Goal: Task Accomplishment & Management: Use online tool/utility

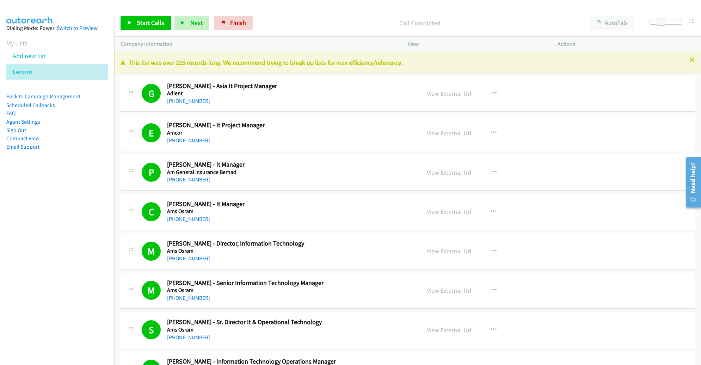
scroll to position [6307, 0]
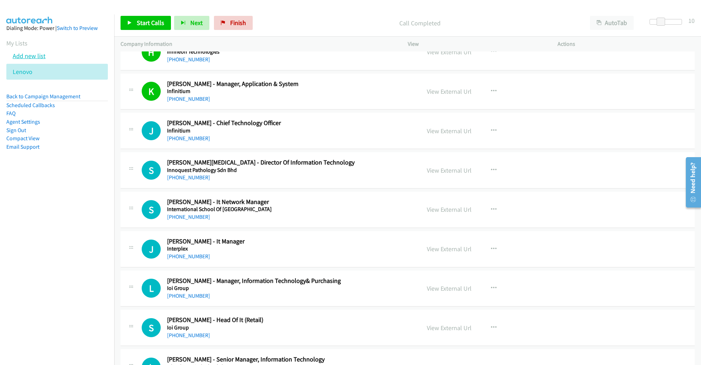
click at [32, 54] on link "Add new list" at bounding box center [29, 56] width 33 height 8
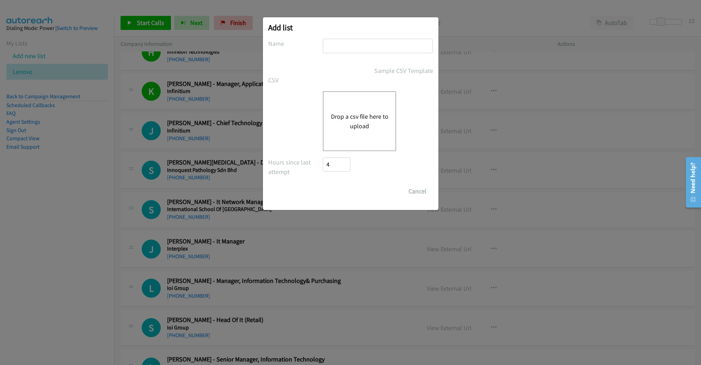
click at [359, 107] on div "Drop a csv file here to upload" at bounding box center [359, 121] width 73 height 60
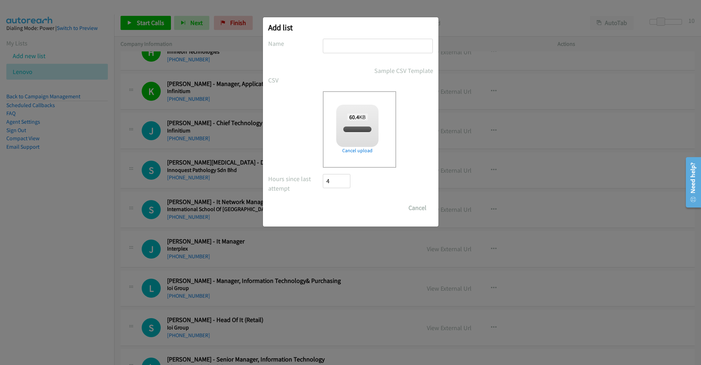
checkbox input "true"
click at [351, 48] on input "text" at bounding box center [378, 46] width 110 height 14
type input "LENOVO SSG"
click at [323, 201] on input "Save List" at bounding box center [341, 208] width 37 height 14
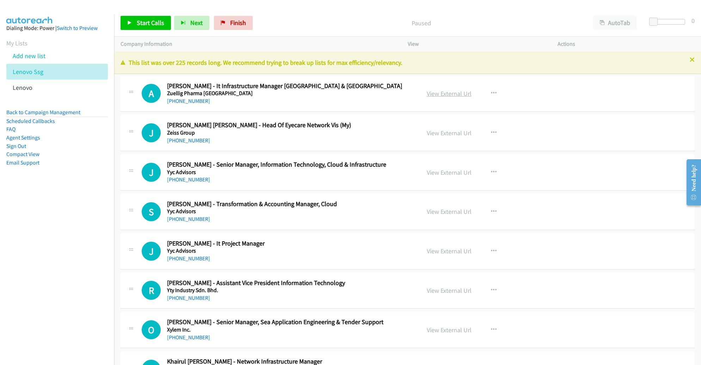
click at [427, 94] on link "View External Url" at bounding box center [449, 94] width 45 height 8
click at [153, 23] on span "Start Calls" at bounding box center [150, 23] width 27 height 8
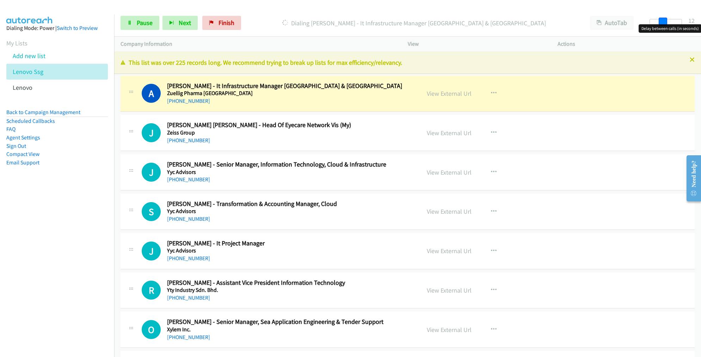
drag, startPoint x: 657, startPoint y: 21, endPoint x: 669, endPoint y: 21, distance: 12.3
click at [669, 21] on div at bounding box center [666, 22] width 32 height 6
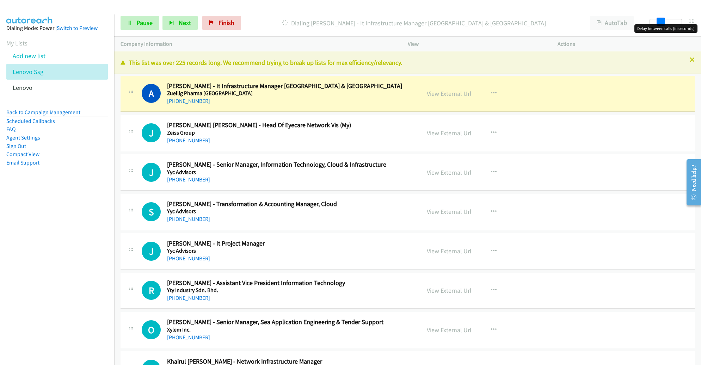
drag, startPoint x: 667, startPoint y: 22, endPoint x: 660, endPoint y: 22, distance: 6.7
click at [660, 22] on div at bounding box center [666, 22] width 32 height 6
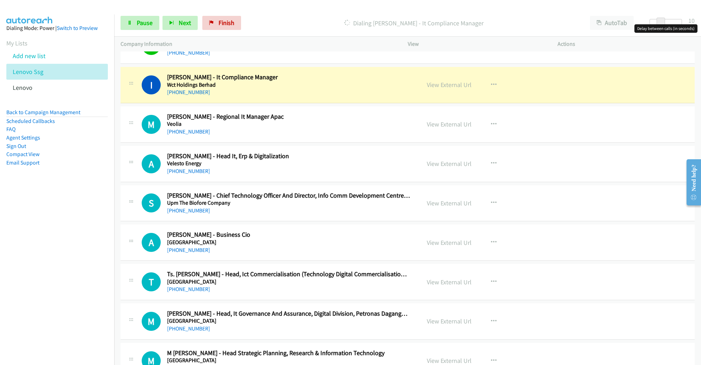
scroll to position [523, 0]
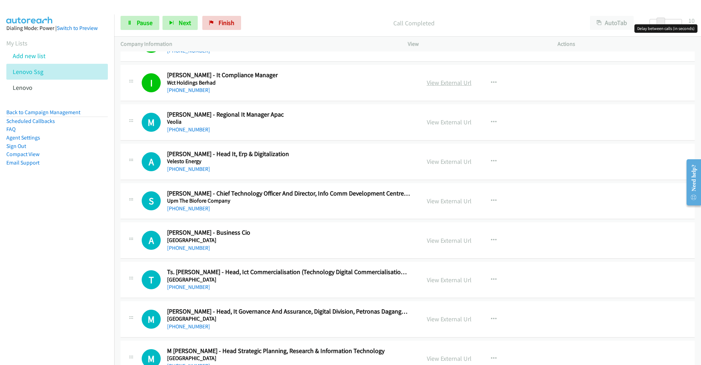
click at [453, 82] on link "View External Url" at bounding box center [449, 83] width 45 height 8
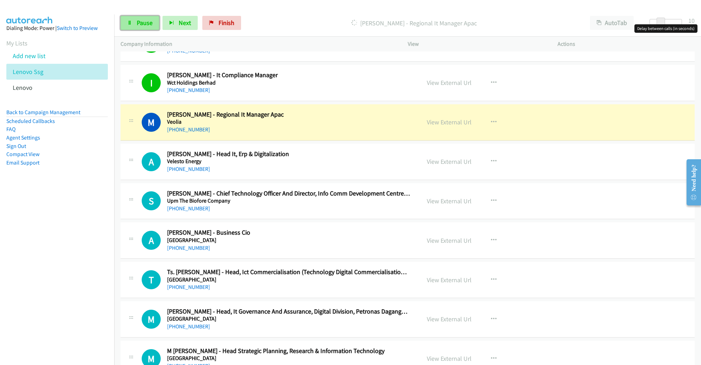
click at [141, 20] on span "Pause" at bounding box center [145, 23] width 16 height 8
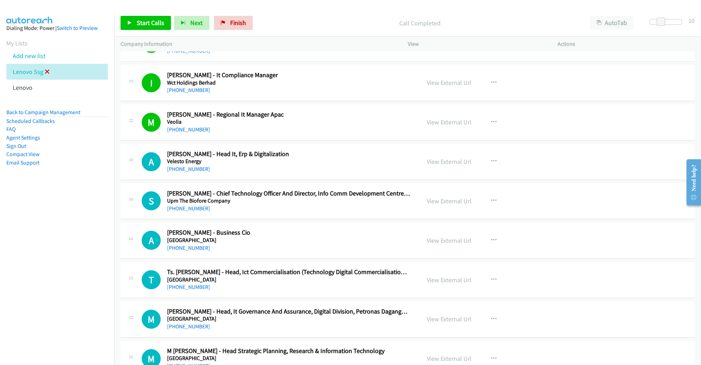
click at [47, 71] on icon at bounding box center [47, 72] width 5 height 5
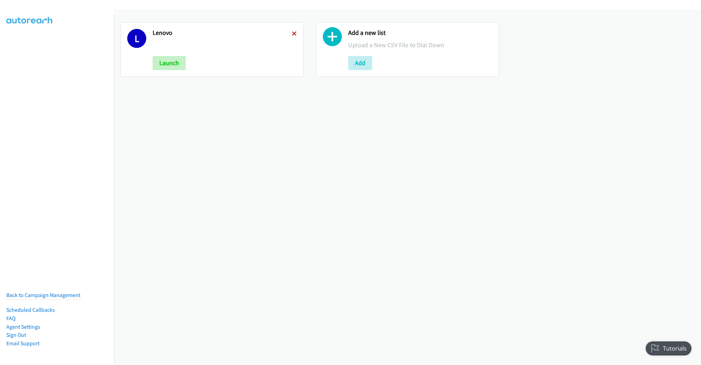
click at [294, 32] on icon at bounding box center [294, 34] width 5 height 5
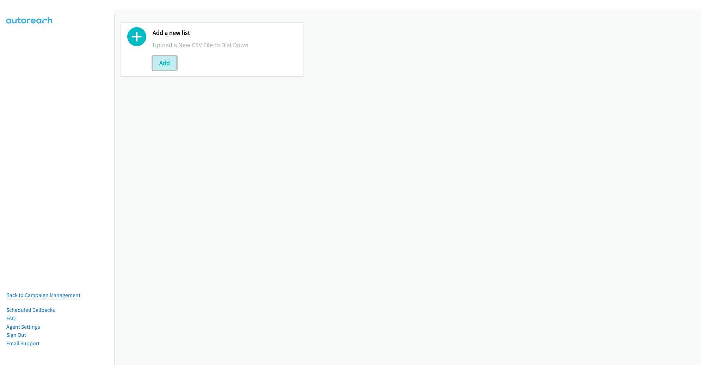
click at [174, 62] on button "Add" at bounding box center [165, 63] width 24 height 14
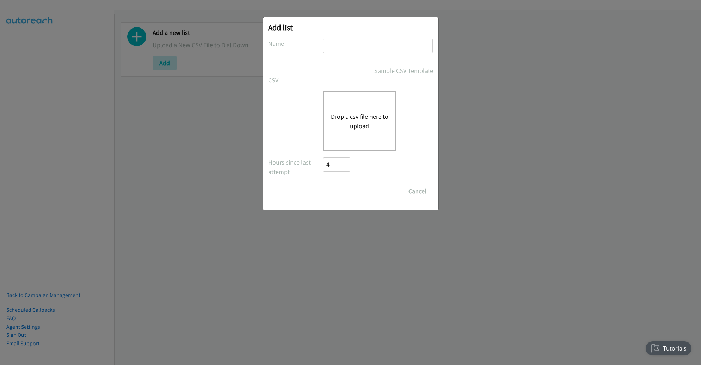
click at [359, 119] on button "Drop a csv file here to upload" at bounding box center [360, 121] width 58 height 19
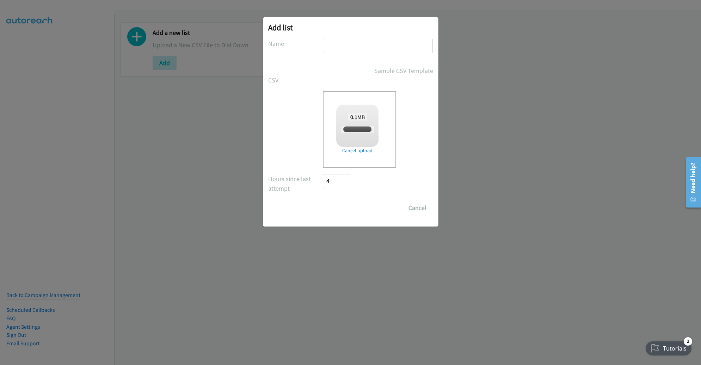
checkbox input "true"
click at [365, 42] on input "text" at bounding box center [378, 46] width 110 height 14
type input "LENOVO PH"
click at [349, 208] on input "Save List" at bounding box center [341, 208] width 37 height 14
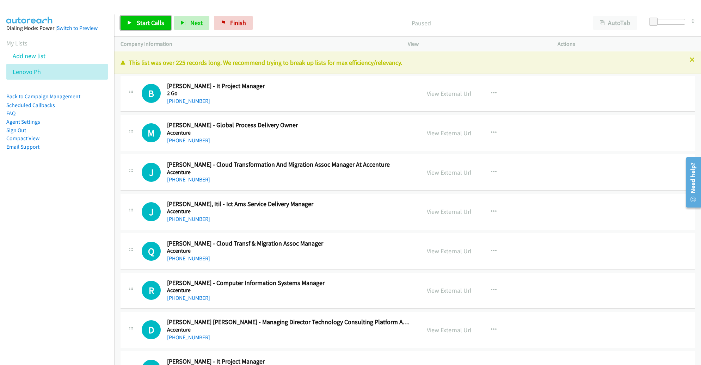
click at [148, 24] on span "Start Calls" at bounding box center [150, 23] width 27 height 8
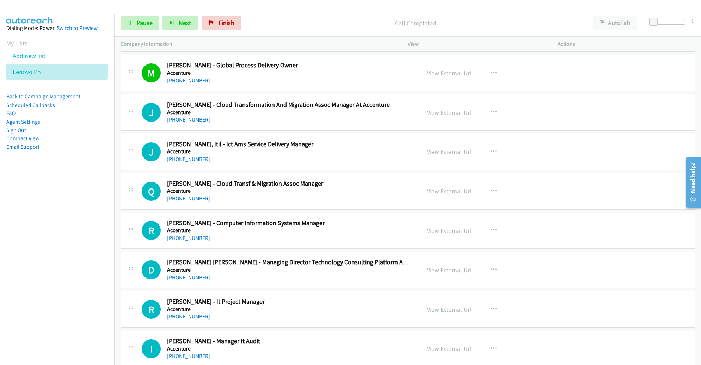
scroll to position [62, 0]
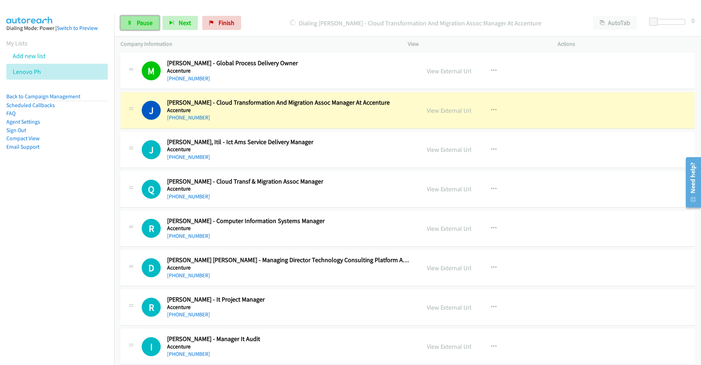
click at [148, 27] on link "Pause" at bounding box center [140, 23] width 39 height 14
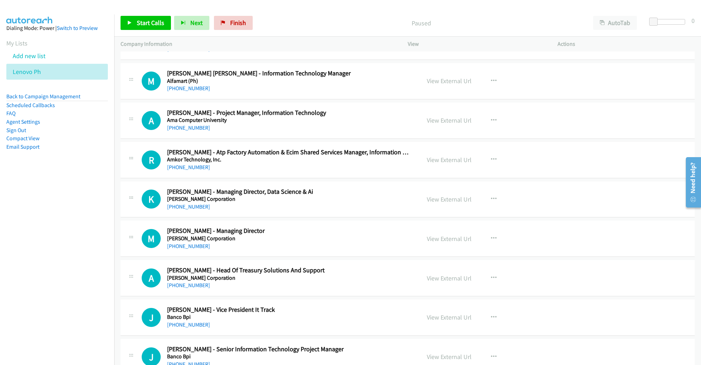
scroll to position [1790, 0]
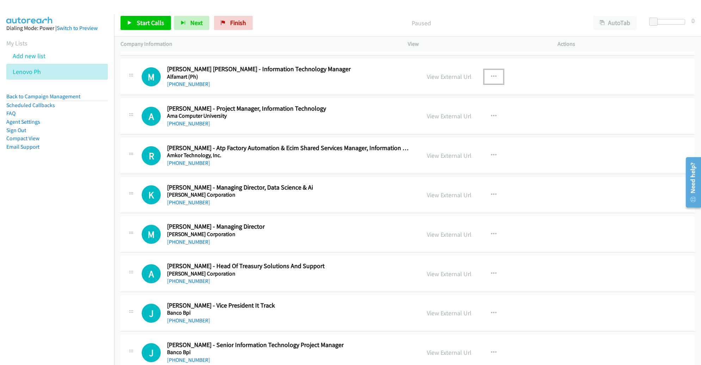
click at [493, 73] on button "button" at bounding box center [493, 77] width 19 height 14
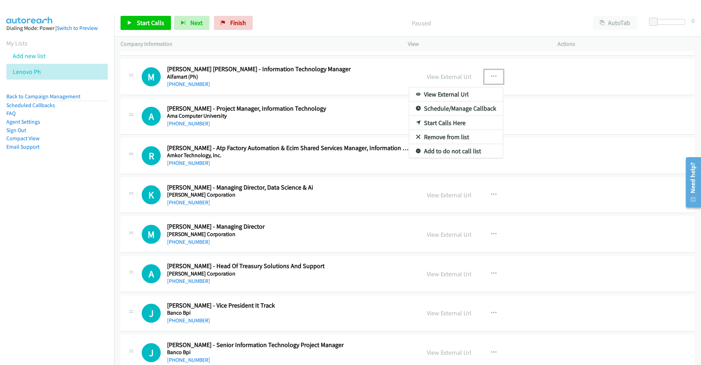
click at [454, 116] on link "Start Calls Here" at bounding box center [456, 123] width 94 height 14
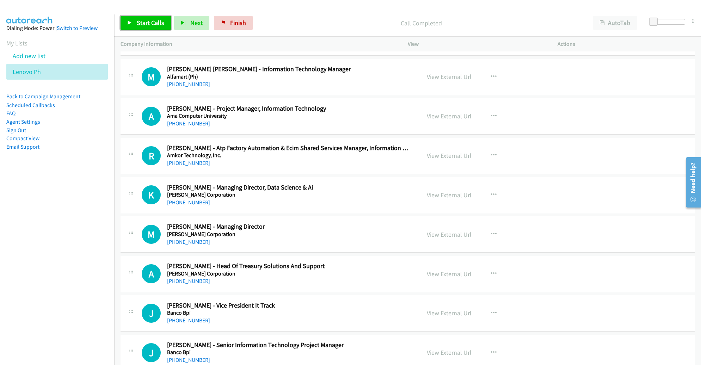
click at [154, 26] on span "Start Calls" at bounding box center [150, 23] width 27 height 8
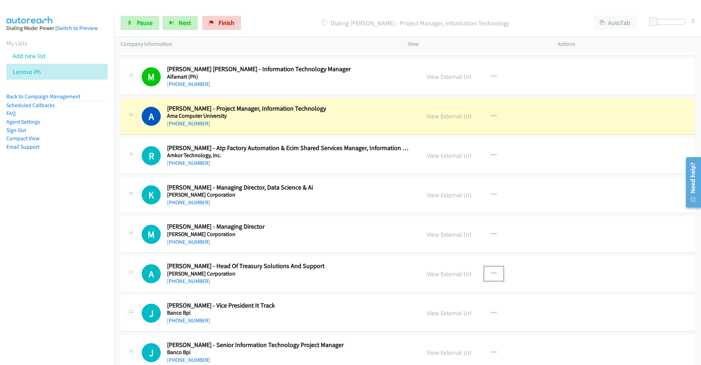
click at [491, 271] on icon "button" at bounding box center [494, 274] width 6 height 6
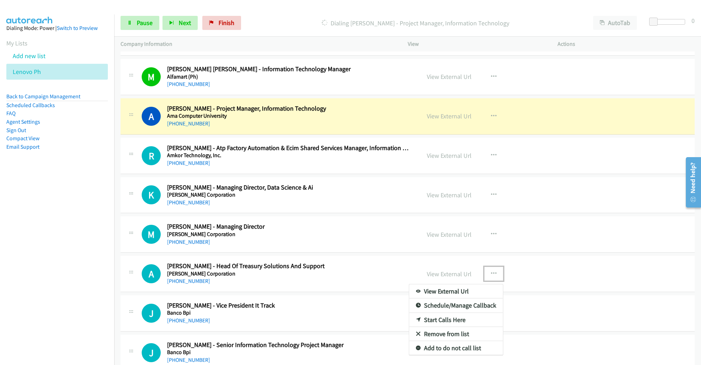
click at [460, 327] on link "Remove from list" at bounding box center [456, 334] width 94 height 14
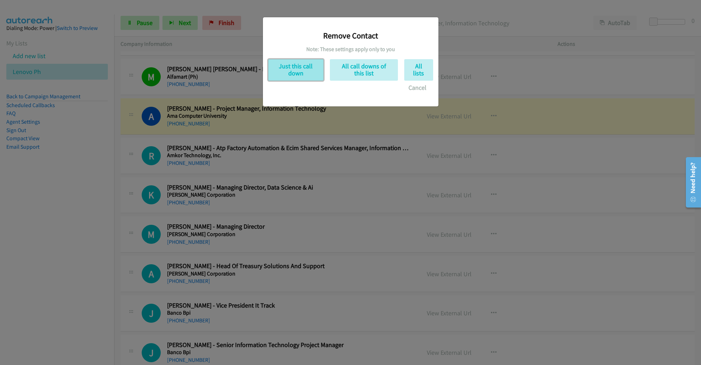
click at [302, 72] on button "Just this call down" at bounding box center [295, 69] width 55 height 21
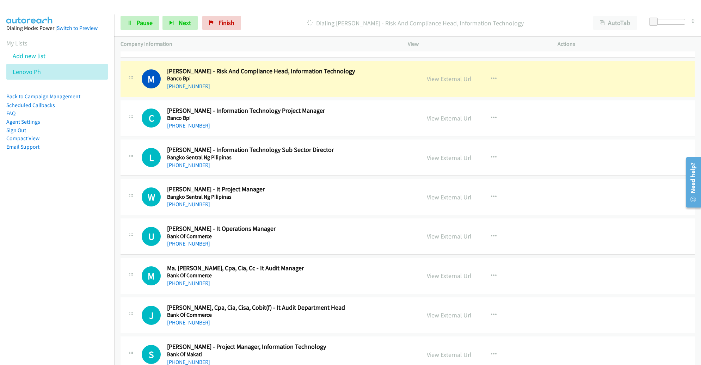
scroll to position [2066, 0]
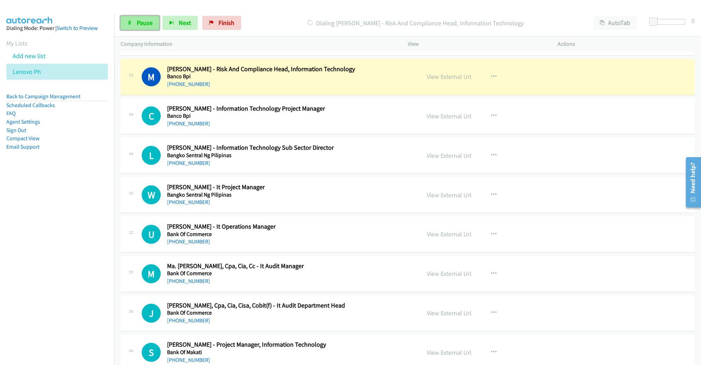
click at [144, 25] on span "Pause" at bounding box center [145, 23] width 16 height 8
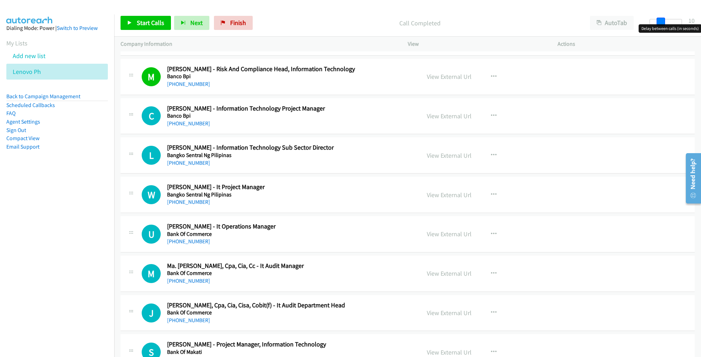
drag, startPoint x: 655, startPoint y: 23, endPoint x: 666, endPoint y: 23, distance: 10.9
click at [666, 23] on div at bounding box center [666, 22] width 32 height 6
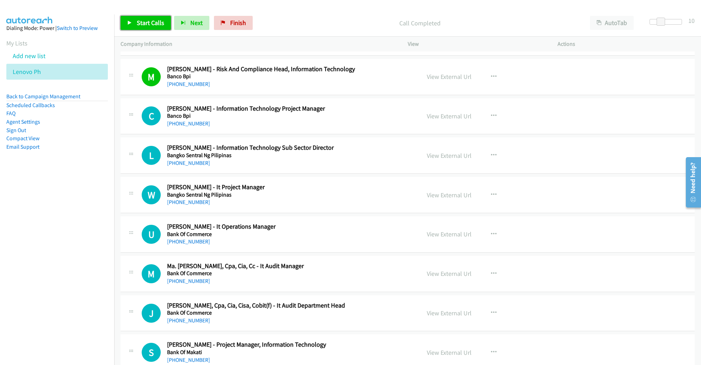
click at [154, 23] on span "Start Calls" at bounding box center [150, 23] width 27 height 8
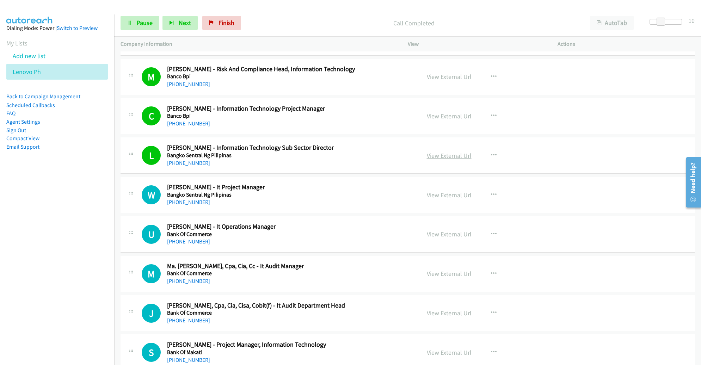
click at [451, 152] on link "View External Url" at bounding box center [449, 156] width 45 height 8
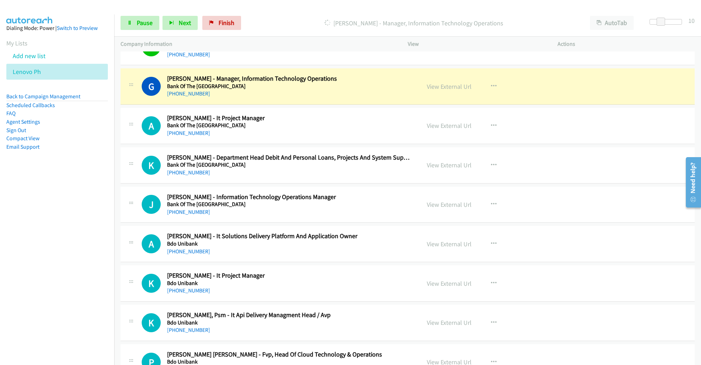
scroll to position [2609, 0]
click at [491, 162] on icon "button" at bounding box center [494, 165] width 6 height 6
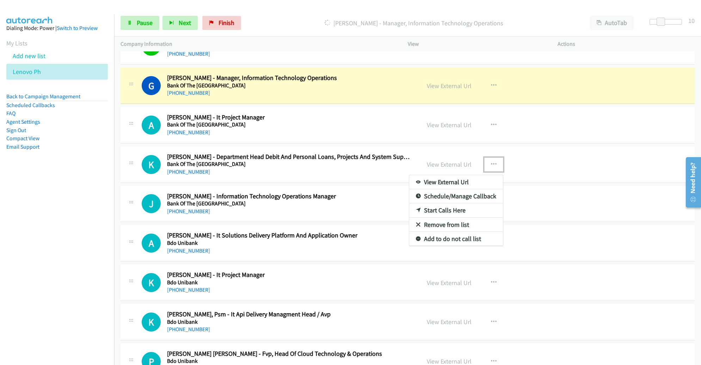
click at [459, 218] on link "Remove from list" at bounding box center [456, 225] width 94 height 14
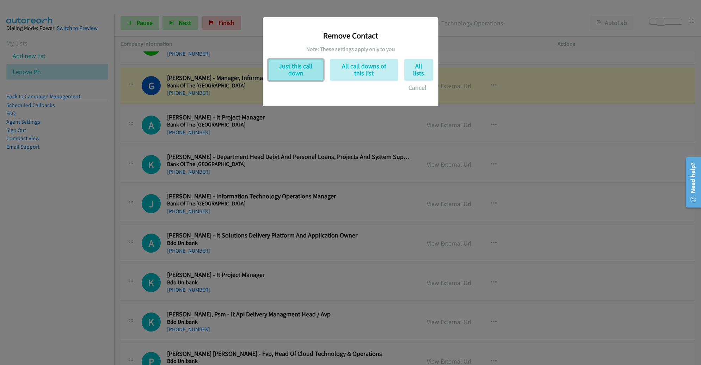
click at [313, 69] on button "Just this call down" at bounding box center [295, 69] width 55 height 21
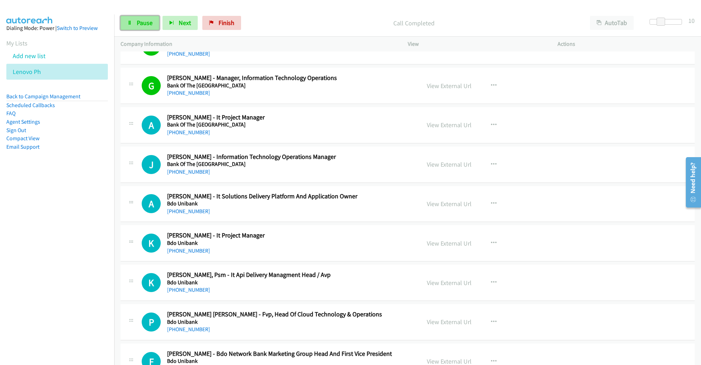
click at [129, 23] on icon at bounding box center [129, 23] width 5 height 5
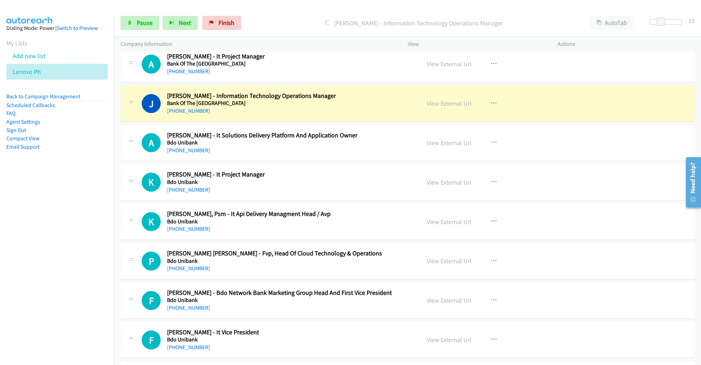
scroll to position [2689, 0]
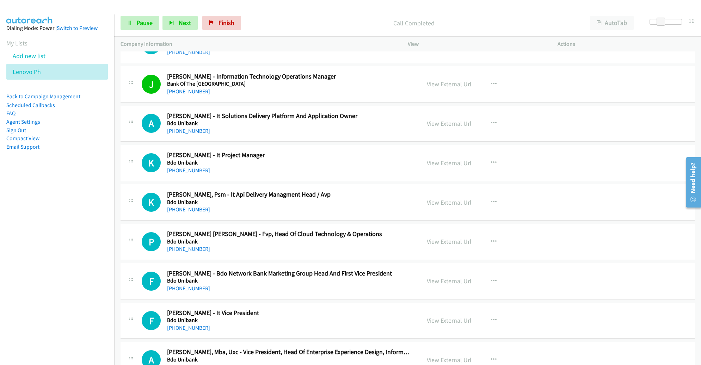
click at [145, 30] on div "Start Calls Pause Next Finish Call Completed AutoTab AutoTab 10" at bounding box center [407, 23] width 587 height 27
click at [145, 23] on span "Pause" at bounding box center [145, 23] width 16 height 8
click at [145, 23] on span "Start Calls" at bounding box center [150, 23] width 27 height 8
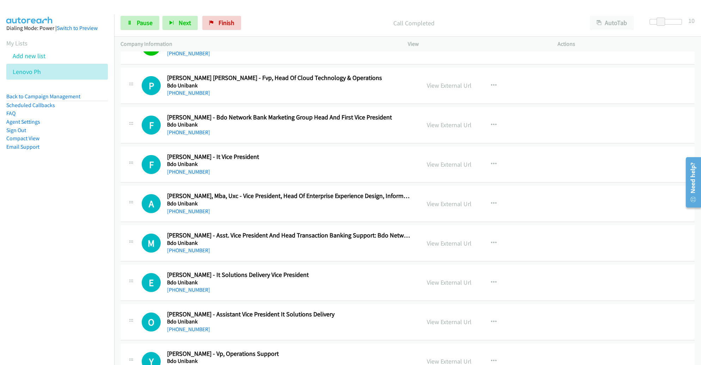
scroll to position [2847, 0]
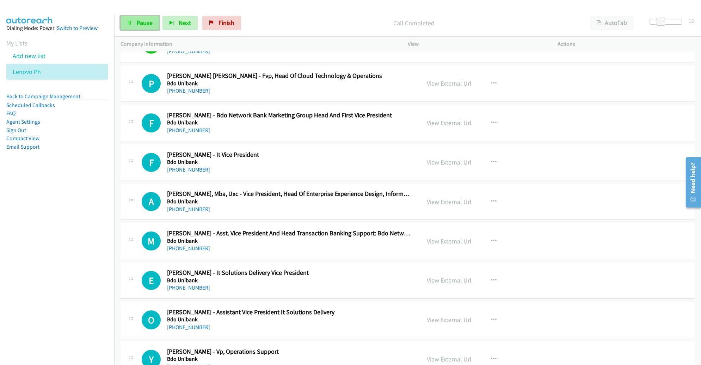
click at [125, 25] on link "Pause" at bounding box center [140, 23] width 39 height 14
click at [485, 76] on button "button" at bounding box center [493, 83] width 19 height 14
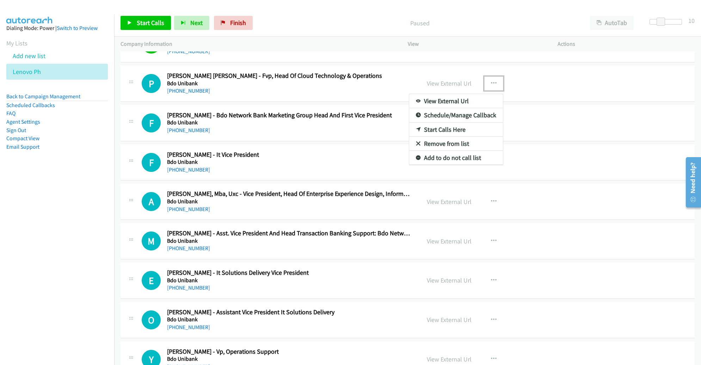
click at [441, 137] on link "Remove from list" at bounding box center [456, 144] width 94 height 14
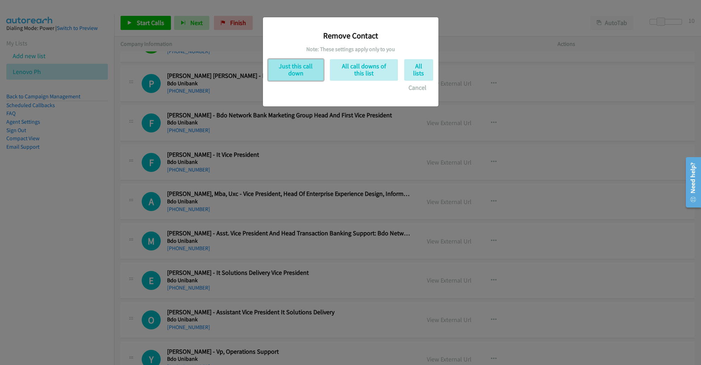
click at [308, 67] on button "Just this call down" at bounding box center [295, 69] width 55 height 21
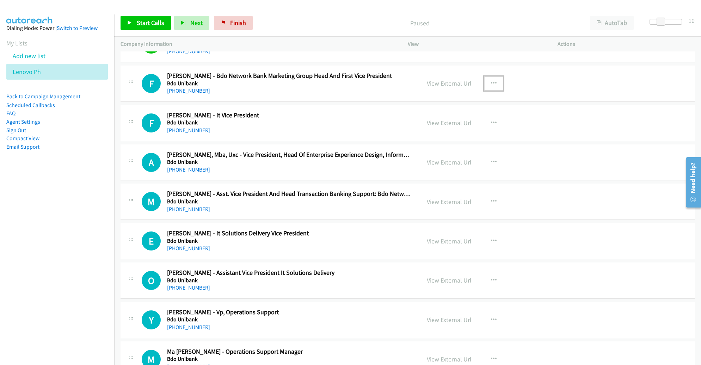
click at [491, 81] on icon "button" at bounding box center [494, 84] width 6 height 6
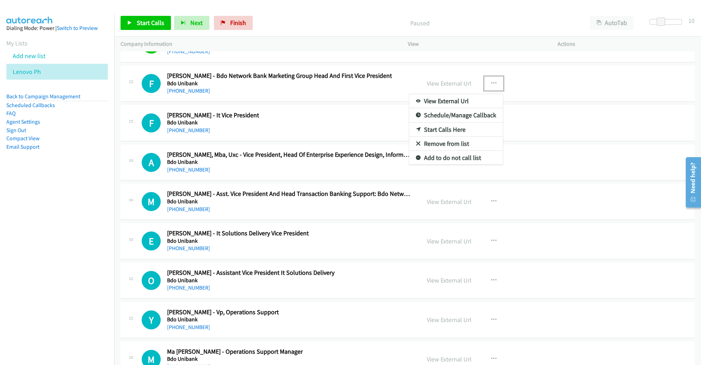
click at [443, 137] on link "Remove from list" at bounding box center [456, 144] width 94 height 14
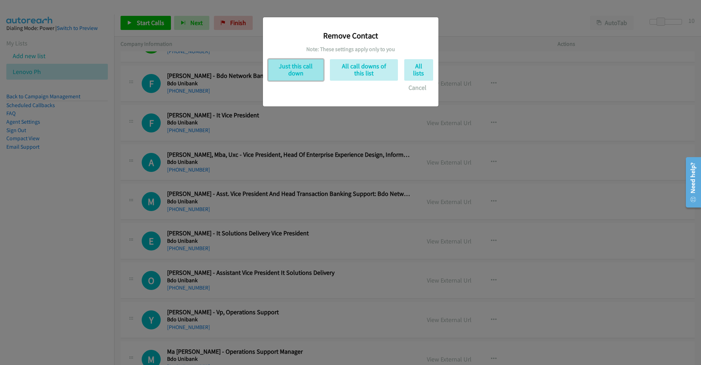
click at [291, 68] on button "Just this call down" at bounding box center [295, 69] width 55 height 21
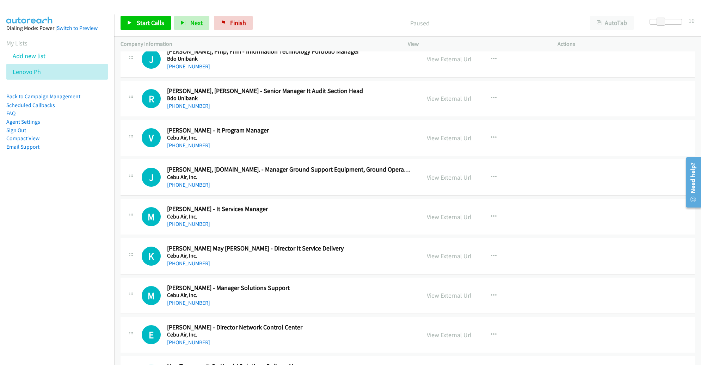
scroll to position [3753, 0]
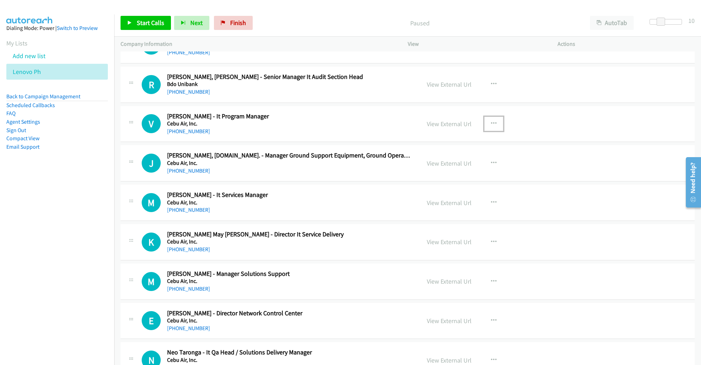
click at [490, 117] on button "button" at bounding box center [493, 124] width 19 height 14
click at [462, 163] on link "Start Calls Here" at bounding box center [456, 170] width 94 height 14
click at [146, 24] on span "Start Calls" at bounding box center [150, 23] width 27 height 8
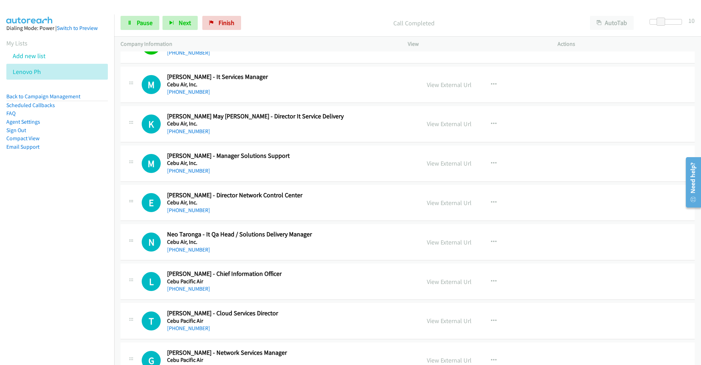
scroll to position [3873, 0]
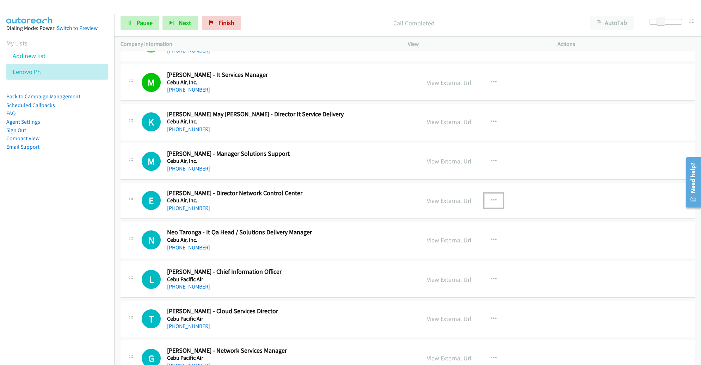
click at [491, 198] on icon "button" at bounding box center [494, 201] width 6 height 6
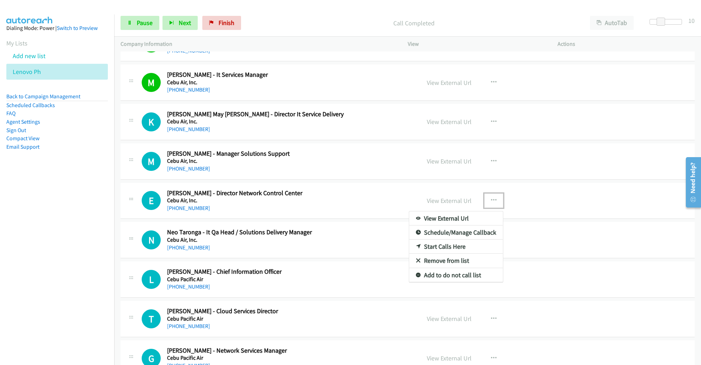
click at [461, 254] on link "Remove from list" at bounding box center [456, 261] width 94 height 14
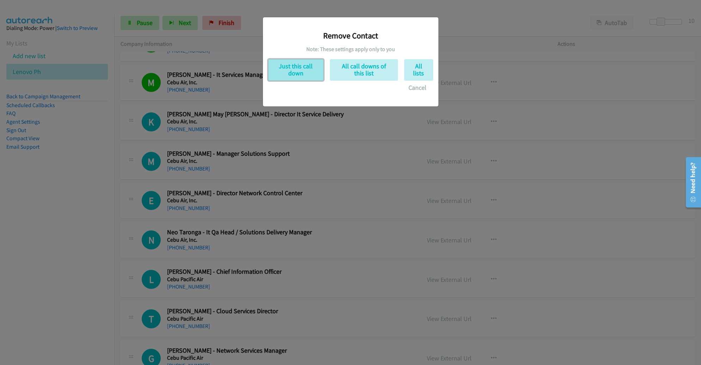
click at [294, 76] on button "Just this call down" at bounding box center [295, 69] width 55 height 21
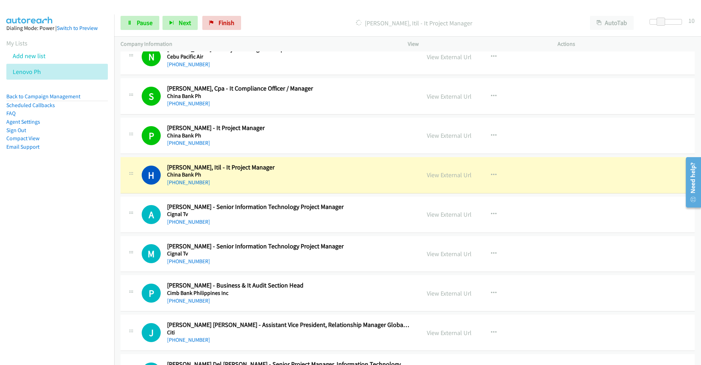
scroll to position [4253, 0]
click at [437, 171] on link "View External Url" at bounding box center [449, 175] width 45 height 8
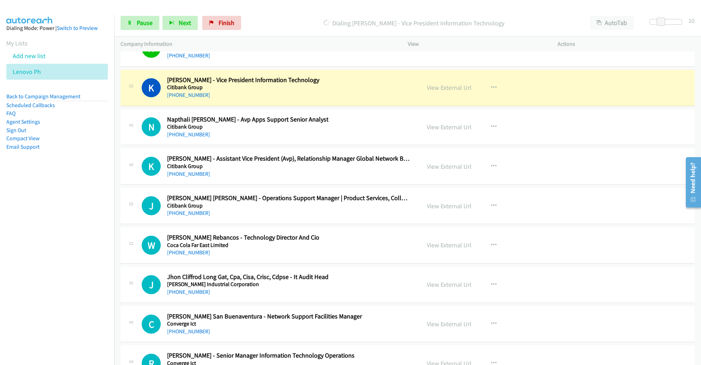
scroll to position [4577, 0]
click at [453, 84] on link "View External Url" at bounding box center [449, 88] width 45 height 8
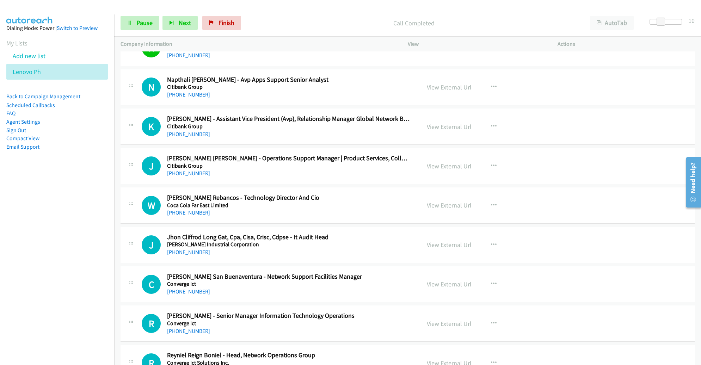
scroll to position [4617, 0]
click at [140, 23] on span "Pause" at bounding box center [145, 23] width 16 height 8
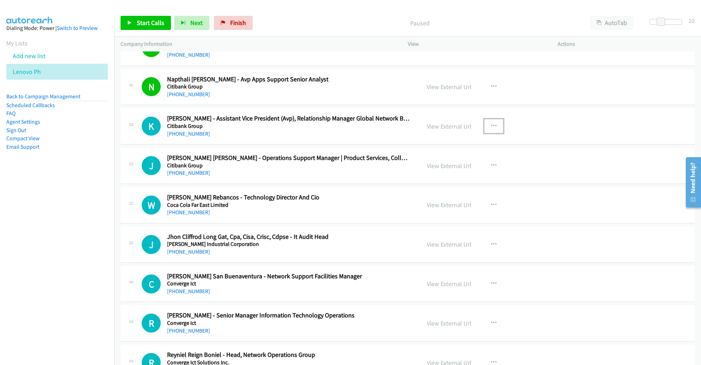
click at [491, 123] on icon "button" at bounding box center [494, 126] width 6 height 6
click at [454, 179] on link "Remove from list" at bounding box center [456, 186] width 94 height 14
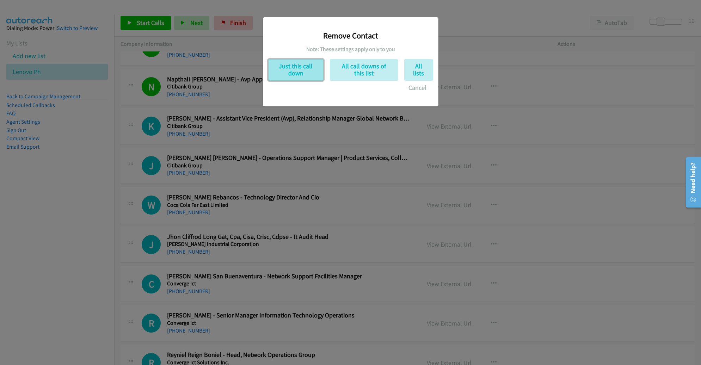
click at [306, 75] on button "Just this call down" at bounding box center [295, 69] width 55 height 21
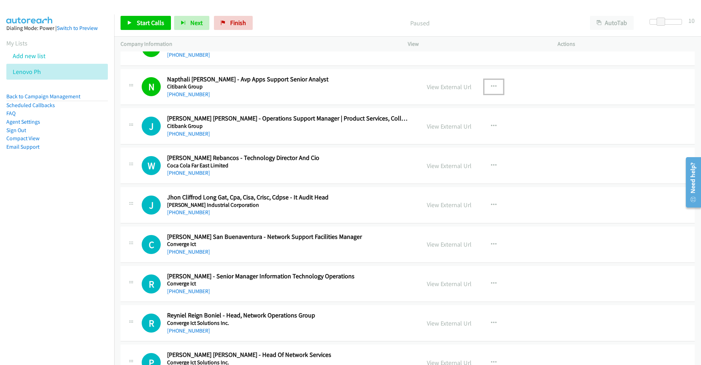
click at [485, 80] on button "button" at bounding box center [493, 87] width 19 height 14
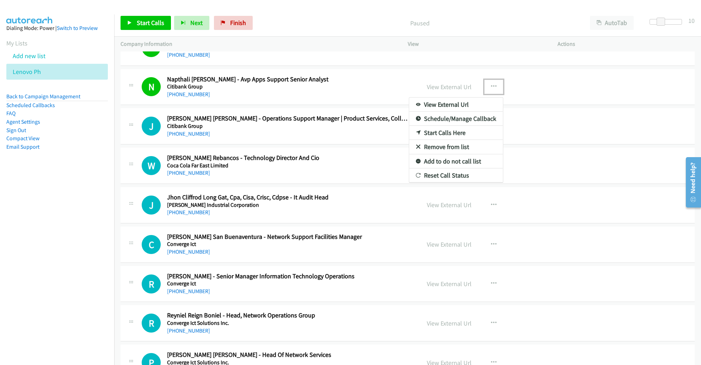
click at [430, 140] on link "Remove from list" at bounding box center [456, 147] width 94 height 14
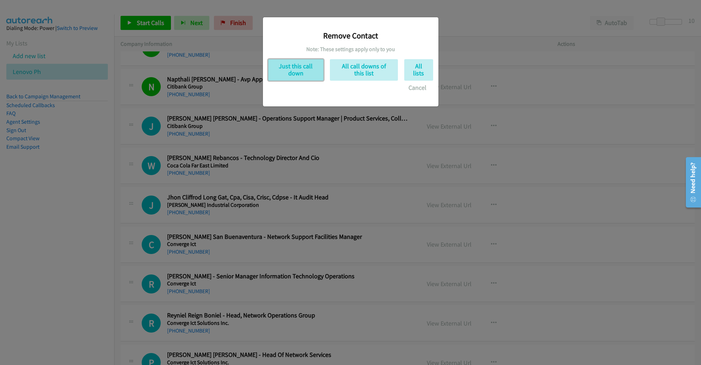
click at [305, 68] on button "Just this call down" at bounding box center [295, 69] width 55 height 21
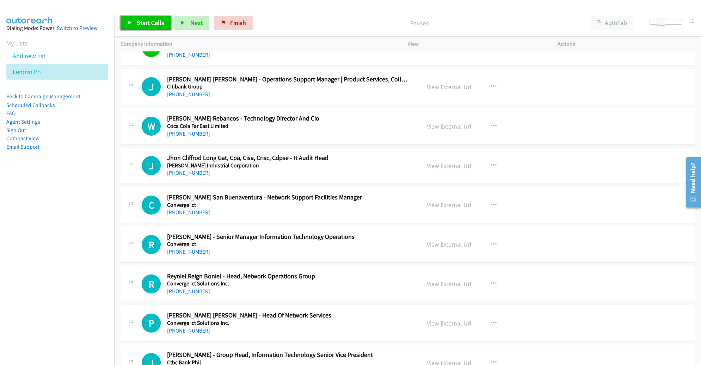
click at [145, 23] on span "Start Calls" at bounding box center [150, 23] width 27 height 8
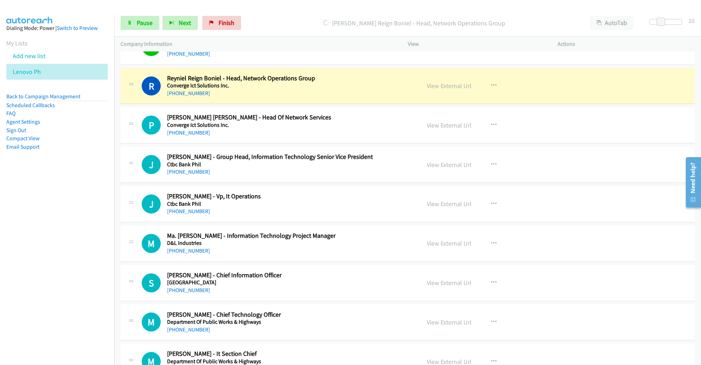
scroll to position [4816, 0]
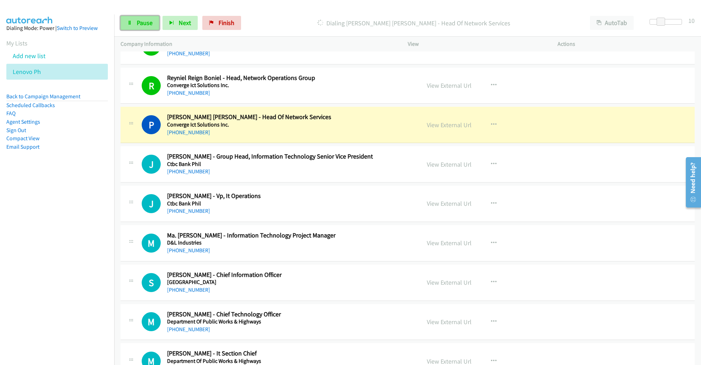
click at [149, 22] on span "Pause" at bounding box center [145, 23] width 16 height 8
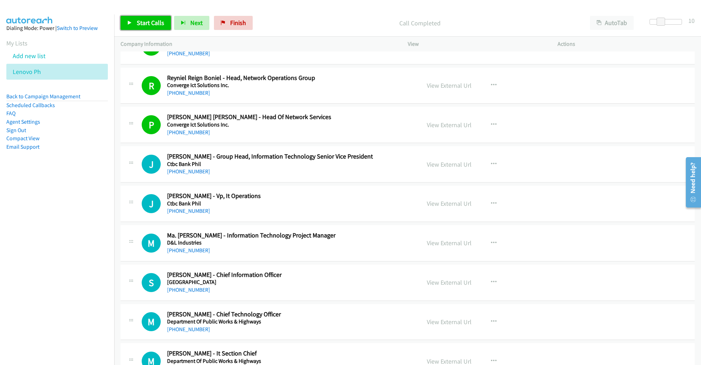
click at [147, 20] on span "Start Calls" at bounding box center [150, 23] width 27 height 8
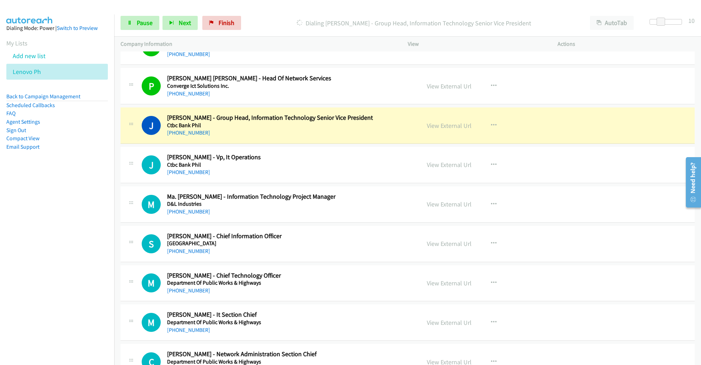
scroll to position [4888, 0]
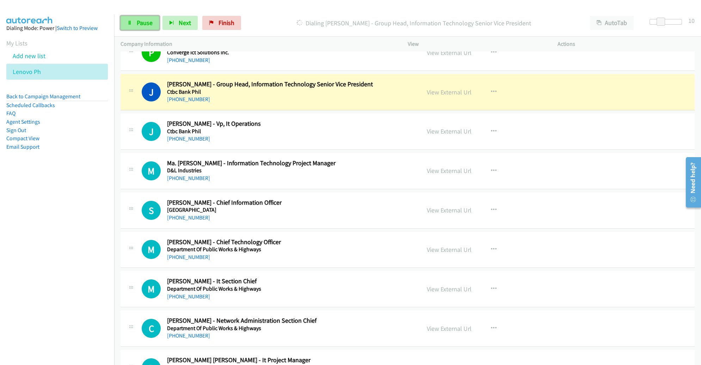
click at [130, 19] on link "Pause" at bounding box center [140, 23] width 39 height 14
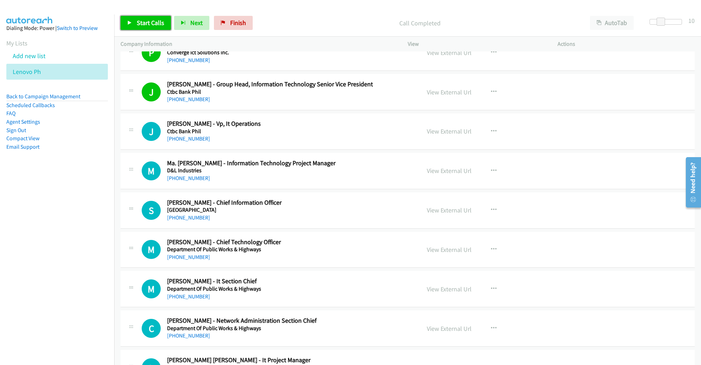
click at [154, 25] on span "Start Calls" at bounding box center [150, 23] width 27 height 8
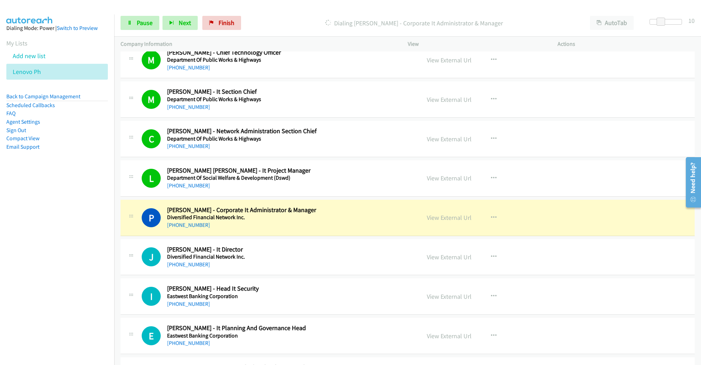
scroll to position [5075, 0]
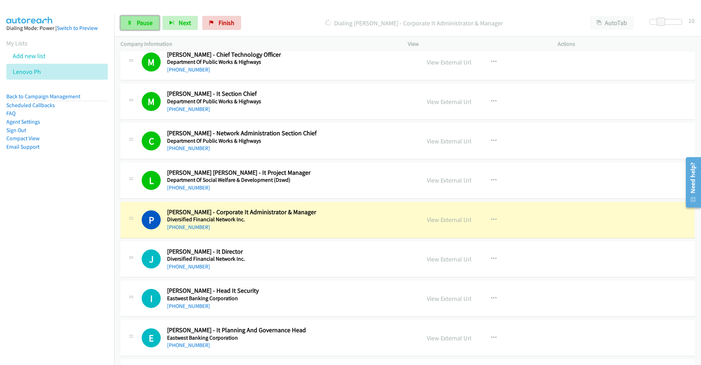
click at [149, 26] on span "Pause" at bounding box center [145, 23] width 16 height 8
click at [294, 98] on h5 "Department Of Public Works & Highways" at bounding box center [288, 101] width 243 height 7
click at [456, 97] on div "View External Url" at bounding box center [449, 102] width 45 height 10
click at [455, 98] on link "View External Url" at bounding box center [449, 102] width 45 height 8
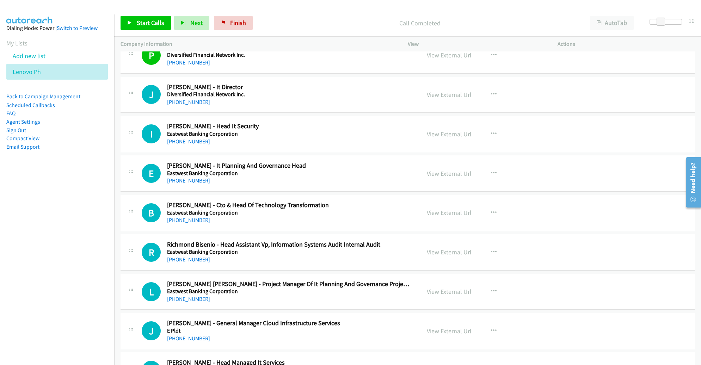
scroll to position [5240, 0]
click at [152, 23] on span "Start Calls" at bounding box center [150, 23] width 27 height 8
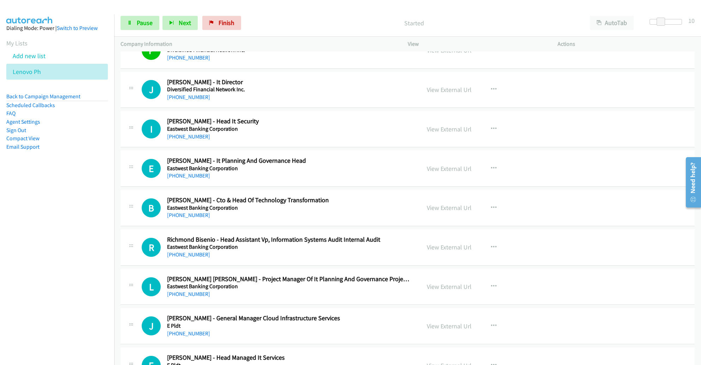
scroll to position [5246, 0]
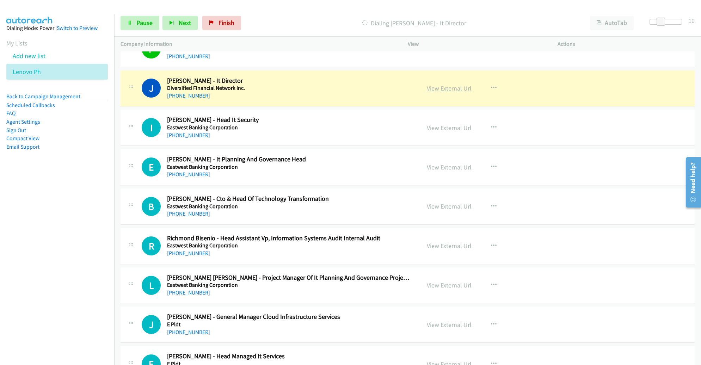
click at [461, 84] on link "View External Url" at bounding box center [449, 88] width 45 height 8
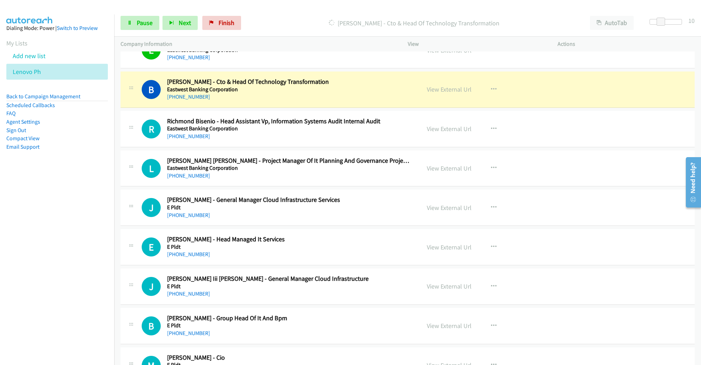
scroll to position [5365, 0]
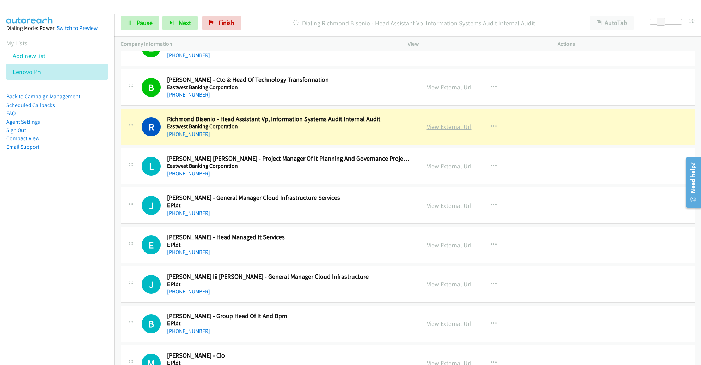
click at [440, 123] on link "View External Url" at bounding box center [449, 127] width 45 height 8
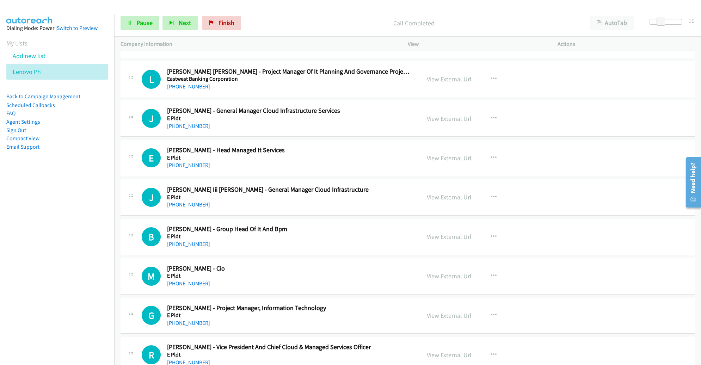
scroll to position [5443, 0]
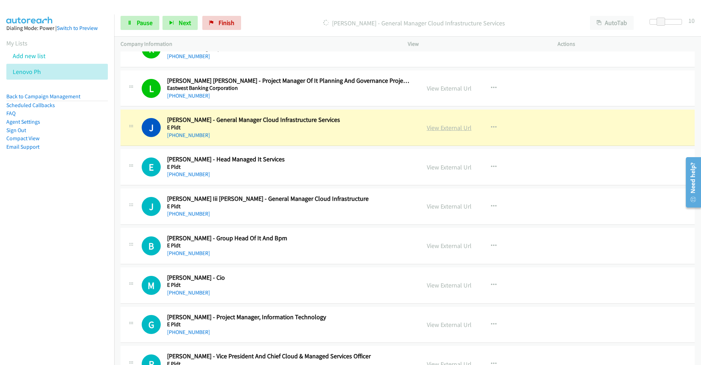
click at [432, 124] on link "View External Url" at bounding box center [449, 128] width 45 height 8
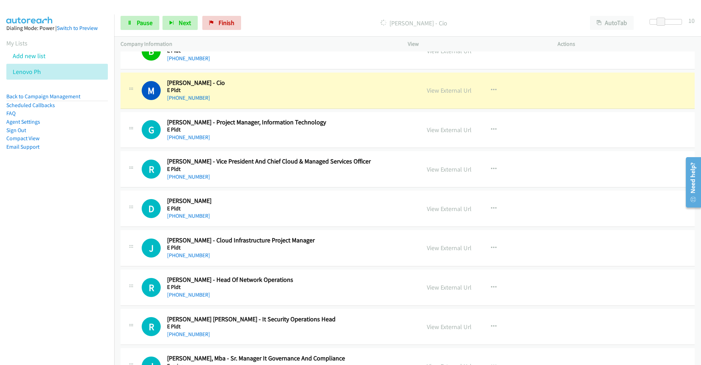
scroll to position [5640, 0]
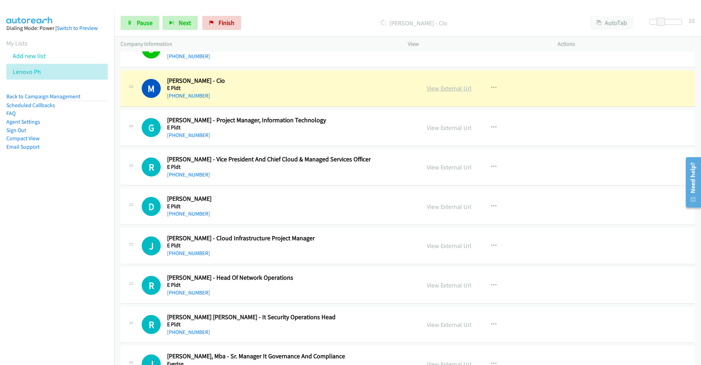
click at [444, 84] on link "View External Url" at bounding box center [449, 88] width 45 height 8
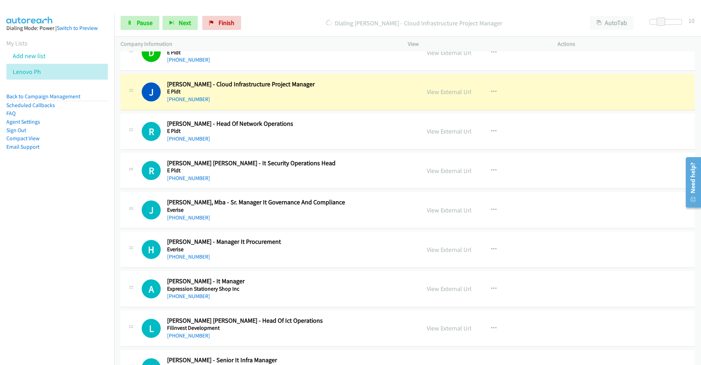
scroll to position [5794, 0]
click at [142, 25] on span "Pause" at bounding box center [145, 23] width 16 height 8
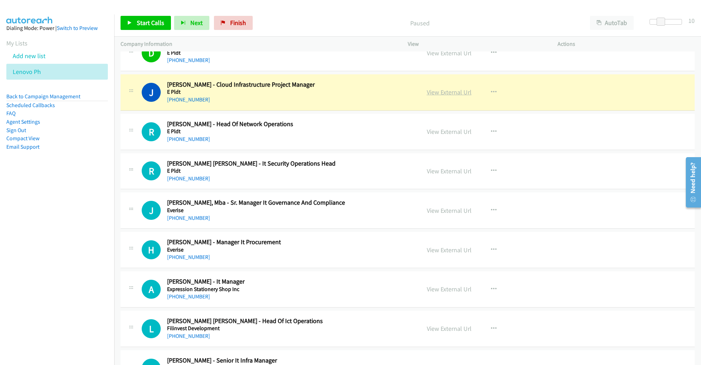
click at [436, 88] on link "View External Url" at bounding box center [449, 92] width 45 height 8
click at [379, 88] on h5 "E Pldt" at bounding box center [288, 91] width 243 height 7
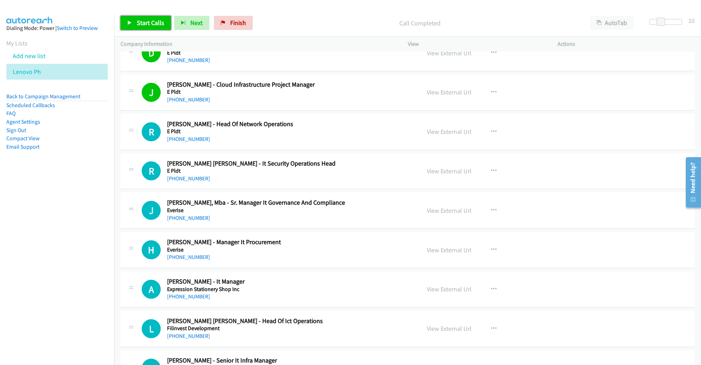
click at [155, 23] on span "Start Calls" at bounding box center [150, 23] width 27 height 8
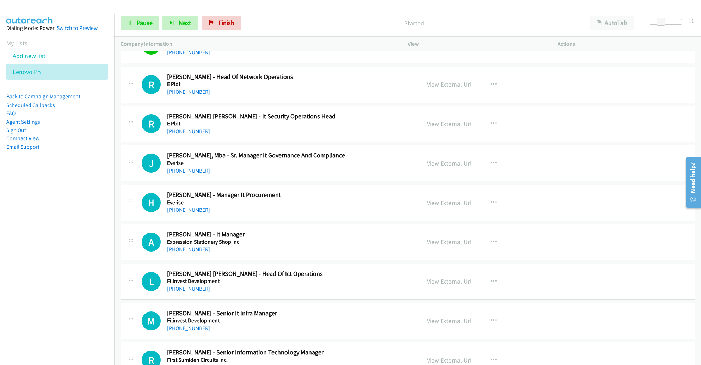
scroll to position [5841, 0]
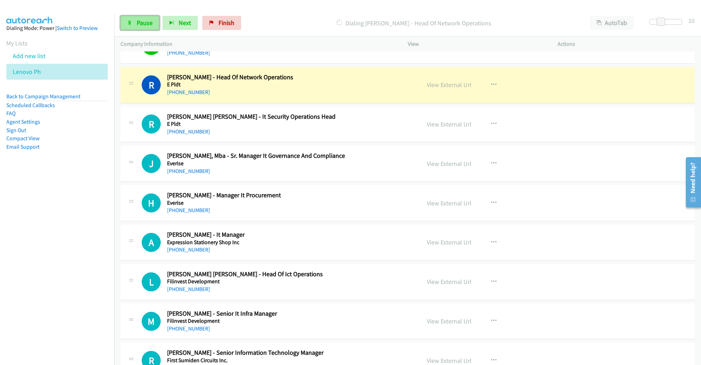
click at [137, 24] on span "Pause" at bounding box center [145, 23] width 16 height 8
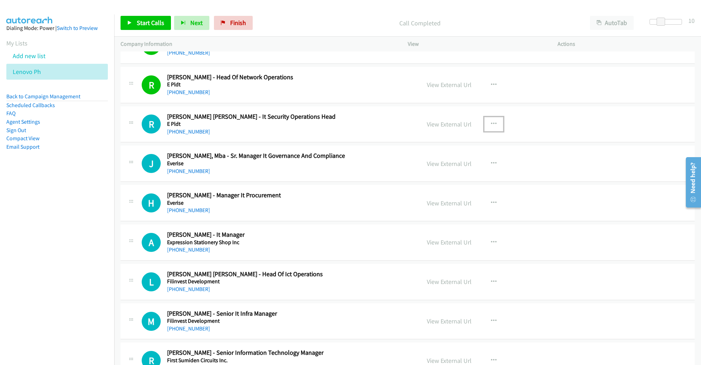
click at [492, 121] on icon "button" at bounding box center [494, 124] width 6 height 6
click at [466, 177] on link "Remove from list" at bounding box center [456, 184] width 94 height 14
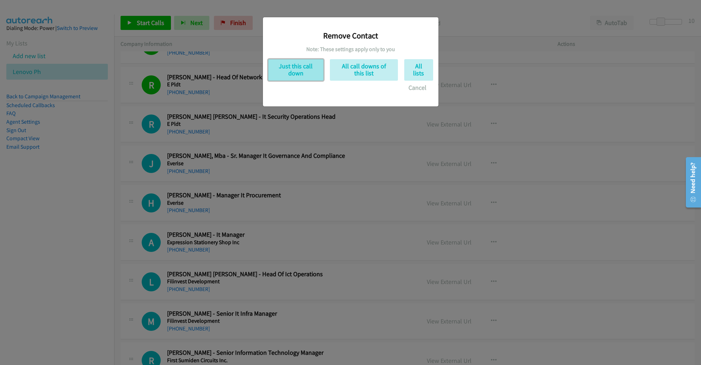
click at [304, 68] on button "Just this call down" at bounding box center [295, 69] width 55 height 21
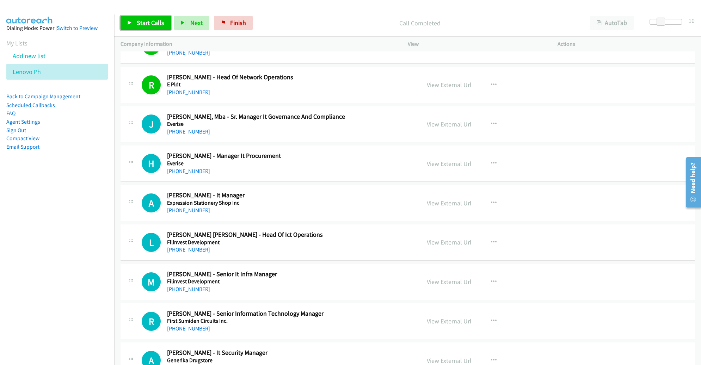
click at [158, 25] on span "Start Calls" at bounding box center [150, 23] width 27 height 8
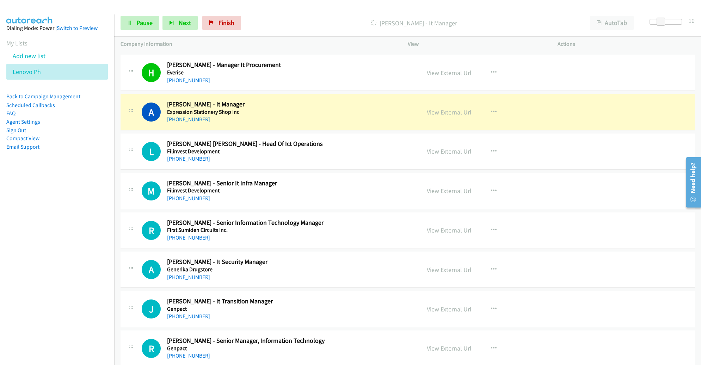
scroll to position [5940, 0]
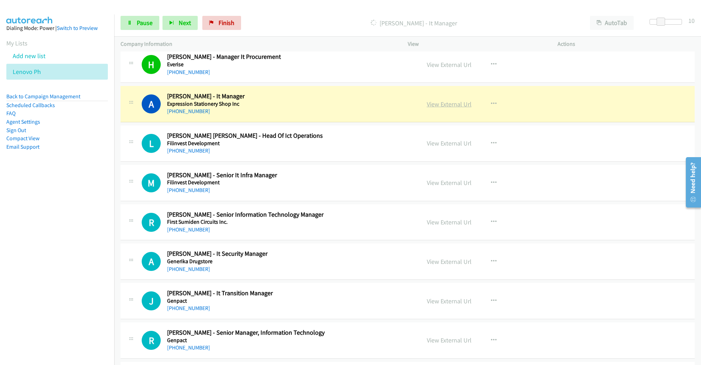
click at [430, 100] on link "View External Url" at bounding box center [449, 104] width 45 height 8
click at [139, 22] on span "Pause" at bounding box center [145, 23] width 16 height 8
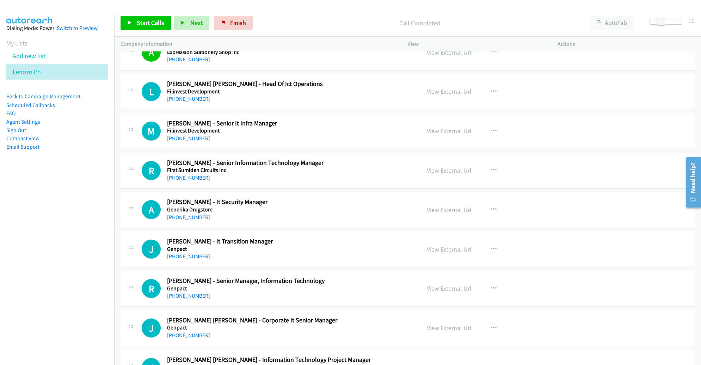
scroll to position [5994, 0]
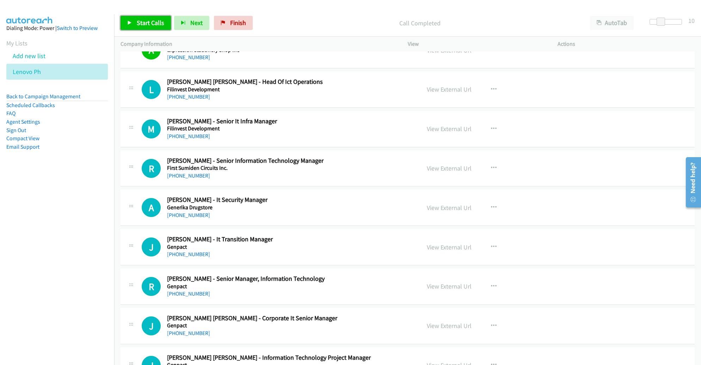
click at [144, 20] on span "Start Calls" at bounding box center [150, 23] width 27 height 8
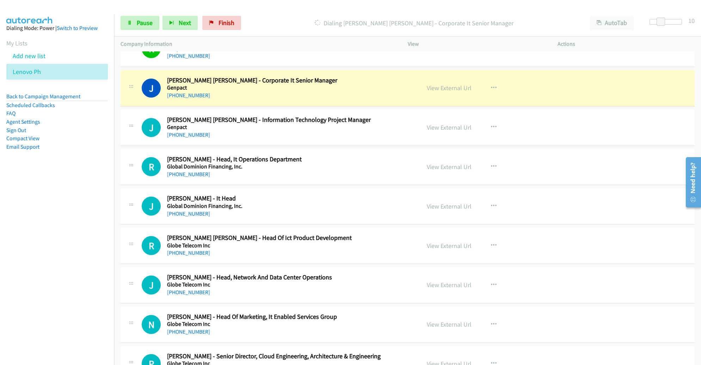
scroll to position [6233, 0]
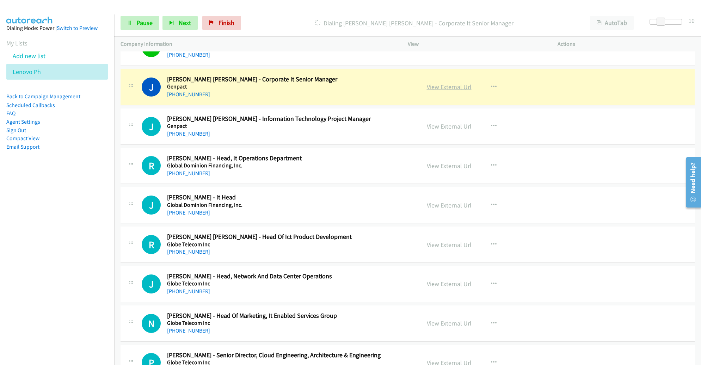
click at [457, 83] on link "View External Url" at bounding box center [449, 87] width 45 height 8
click at [141, 21] on span "Pause" at bounding box center [145, 23] width 16 height 8
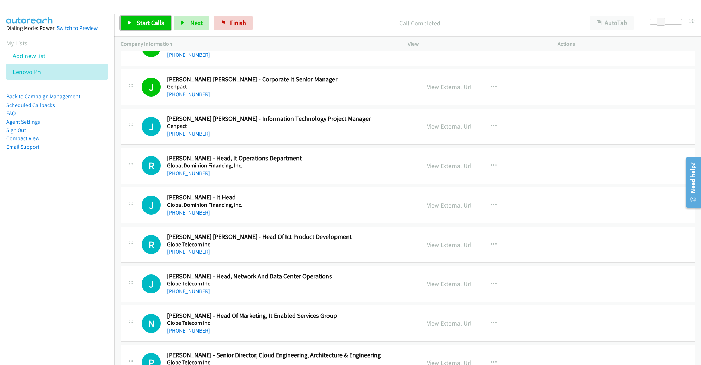
click at [140, 20] on span "Start Calls" at bounding box center [150, 23] width 27 height 8
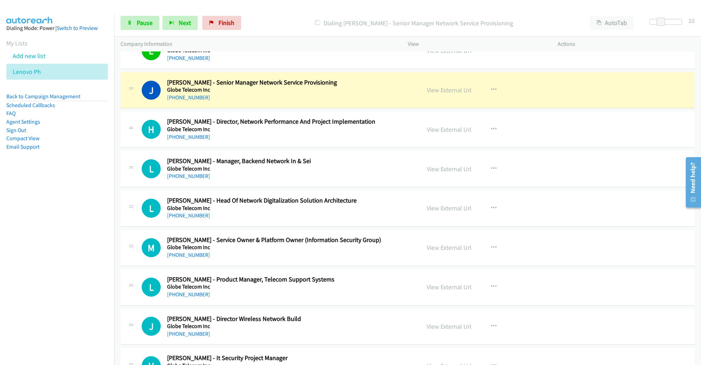
scroll to position [6703, 0]
click at [440, 86] on link "View External Url" at bounding box center [449, 90] width 45 height 8
click at [393, 117] on h2 "[PERSON_NAME] - Director, Network Performance And Project Implementation" at bounding box center [288, 121] width 243 height 8
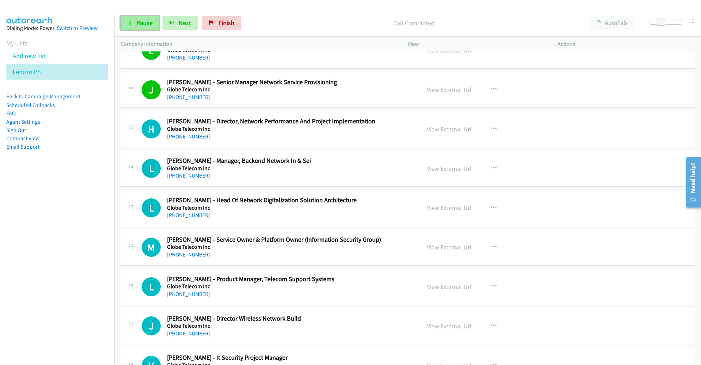
click at [144, 19] on span "Pause" at bounding box center [145, 23] width 16 height 8
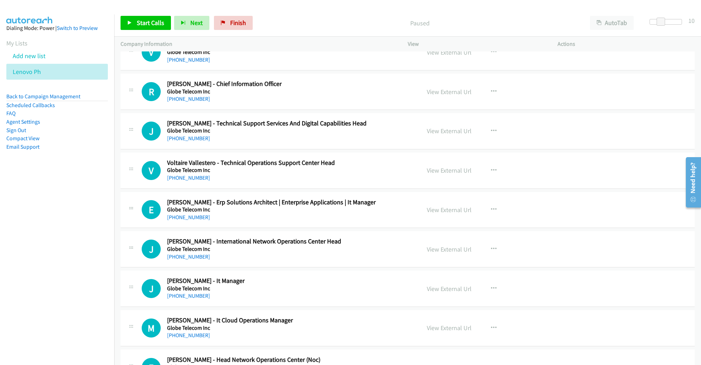
scroll to position [7018, 0]
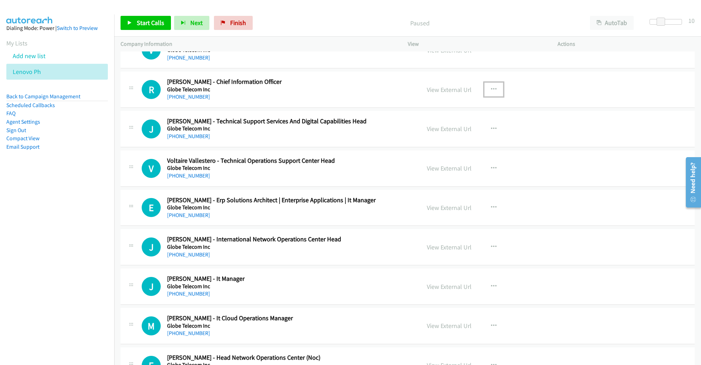
click at [491, 87] on icon "button" at bounding box center [494, 90] width 6 height 6
click at [447, 74] on div at bounding box center [350, 182] width 701 height 365
click at [447, 86] on link "View External Url" at bounding box center [449, 90] width 45 height 8
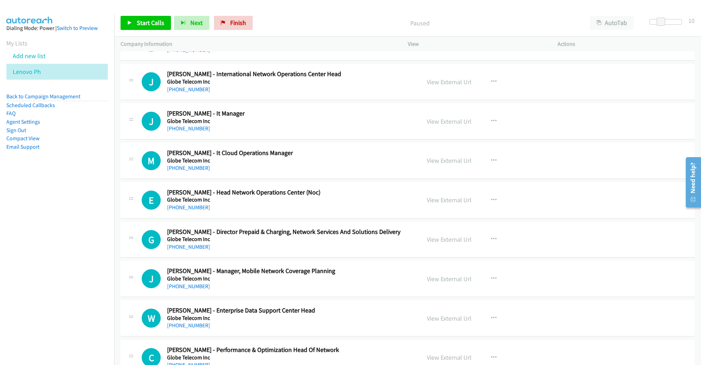
scroll to position [7184, 0]
click at [451, 117] on link "View External Url" at bounding box center [449, 121] width 45 height 8
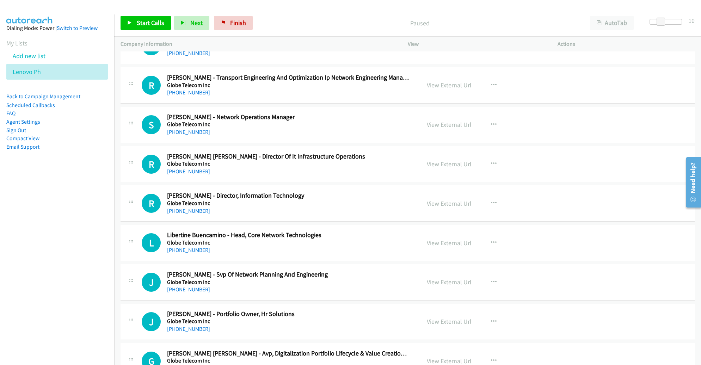
scroll to position [7905, 0]
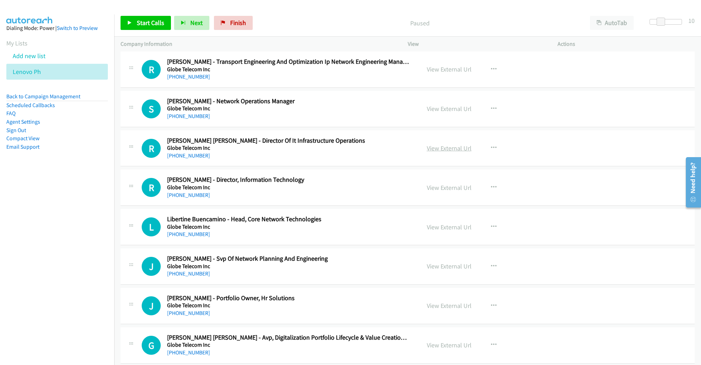
click at [456, 144] on link "View External Url" at bounding box center [449, 148] width 45 height 8
click at [443, 184] on link "View External Url" at bounding box center [449, 188] width 45 height 8
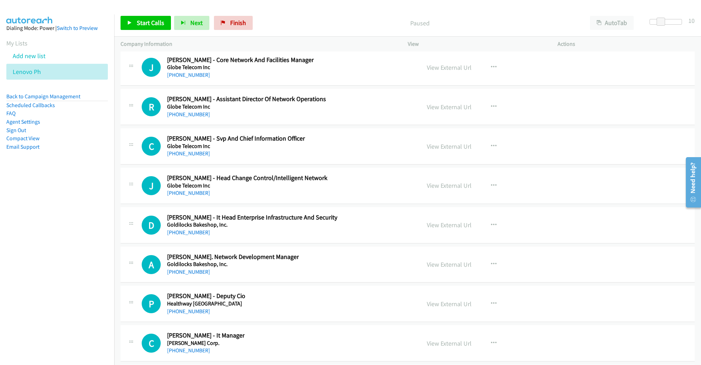
scroll to position [8422, 0]
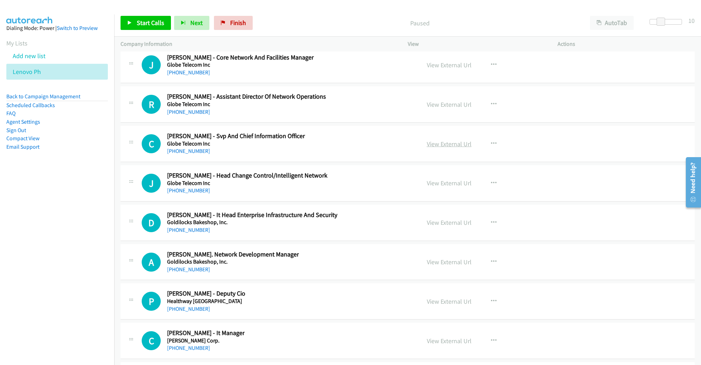
click at [458, 140] on link "View External Url" at bounding box center [449, 144] width 45 height 8
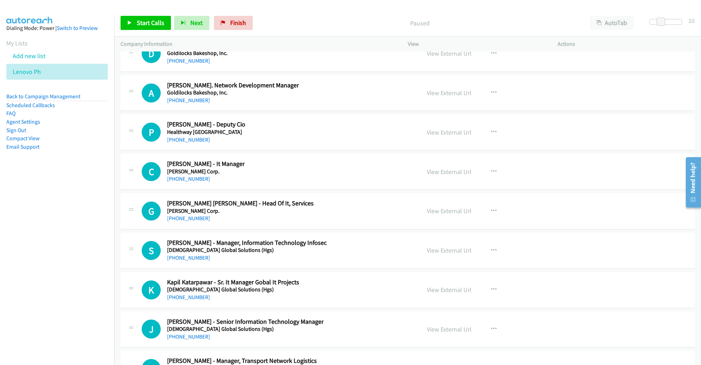
scroll to position [8598, 0]
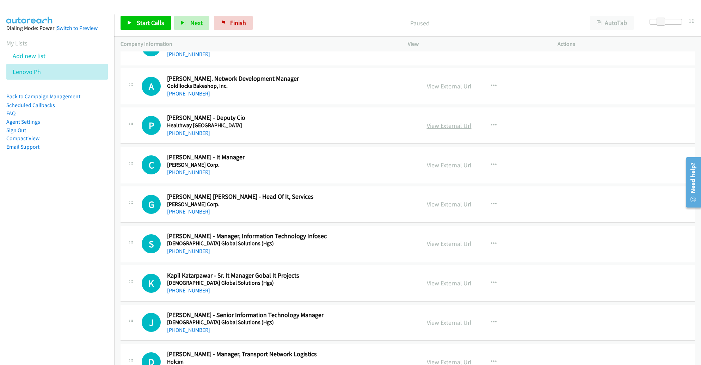
click at [459, 122] on link "View External Url" at bounding box center [449, 126] width 45 height 8
click at [458, 161] on link "View External Url" at bounding box center [449, 165] width 45 height 8
click at [447, 200] on link "View External Url" at bounding box center [449, 204] width 45 height 8
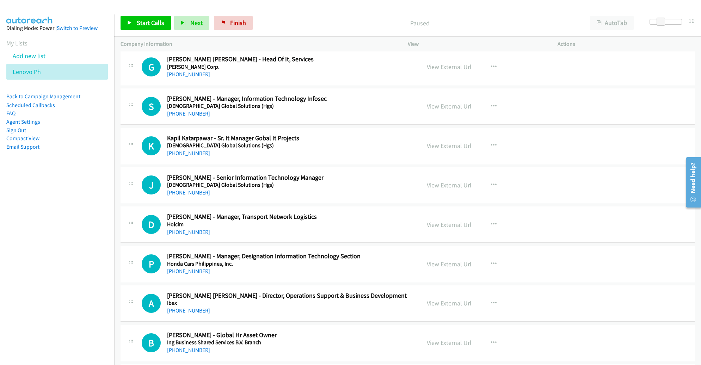
scroll to position [8736, 0]
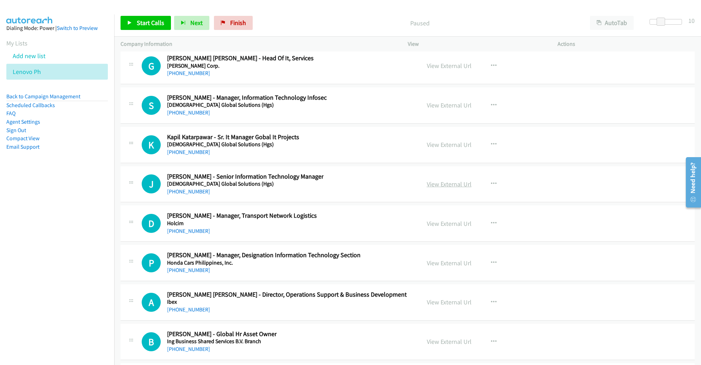
click at [444, 180] on link "View External Url" at bounding box center [449, 184] width 45 height 8
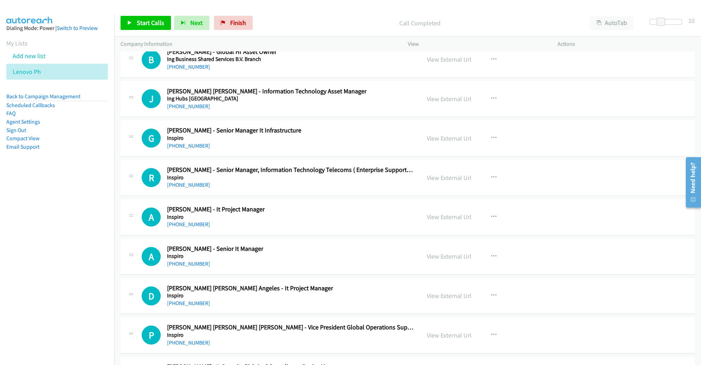
scroll to position [9019, 0]
click at [491, 135] on icon "button" at bounding box center [494, 138] width 6 height 6
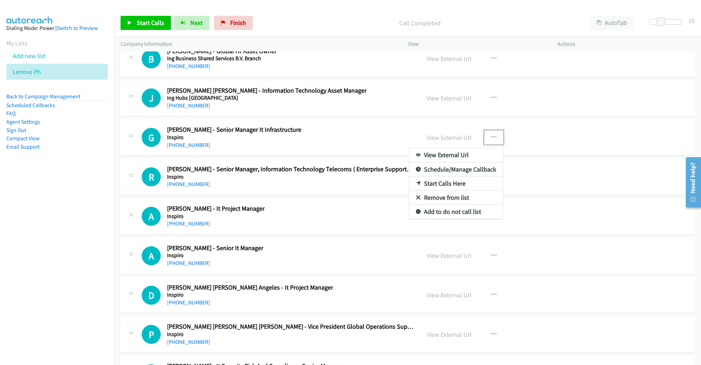
click at [455, 177] on link "Start Calls Here" at bounding box center [456, 184] width 94 height 14
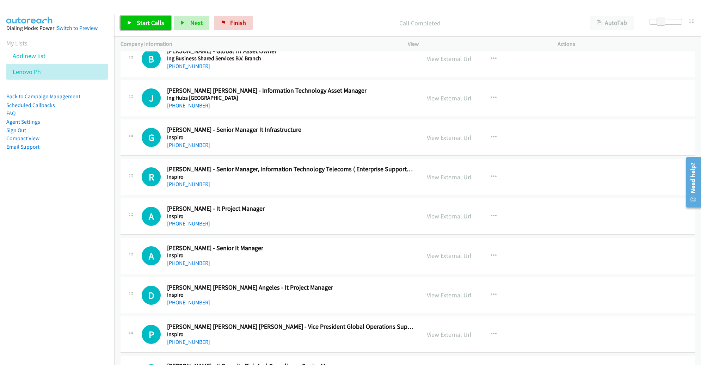
click at [140, 20] on span "Start Calls" at bounding box center [150, 23] width 27 height 8
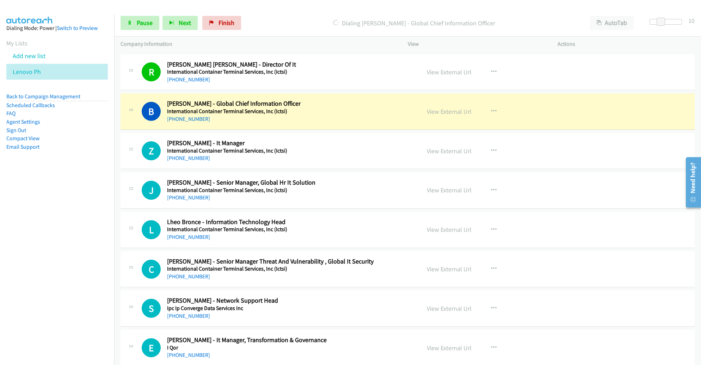
scroll to position [9693, 0]
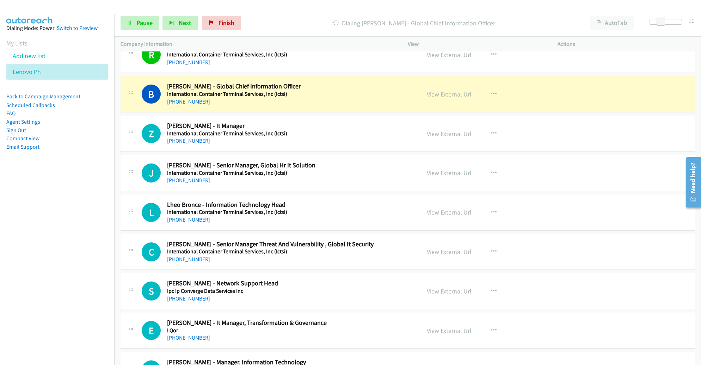
click at [435, 90] on link "View External Url" at bounding box center [449, 94] width 45 height 8
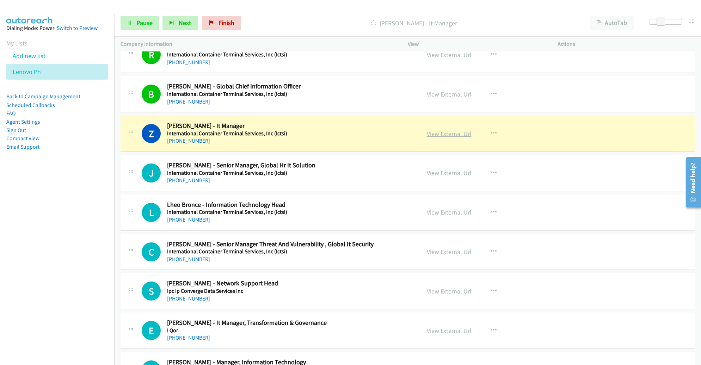
click at [445, 130] on link "View External Url" at bounding box center [449, 134] width 45 height 8
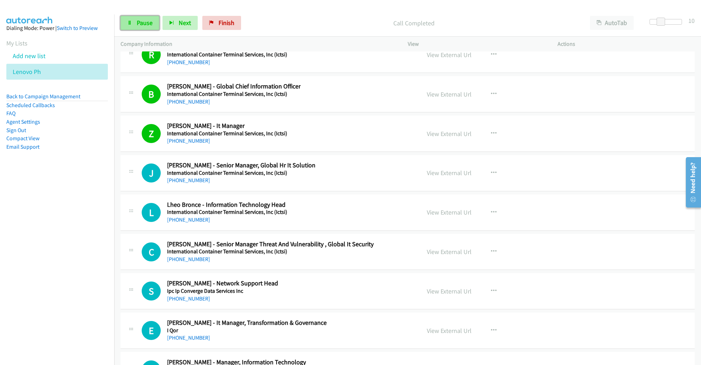
click at [131, 24] on icon at bounding box center [129, 23] width 5 height 5
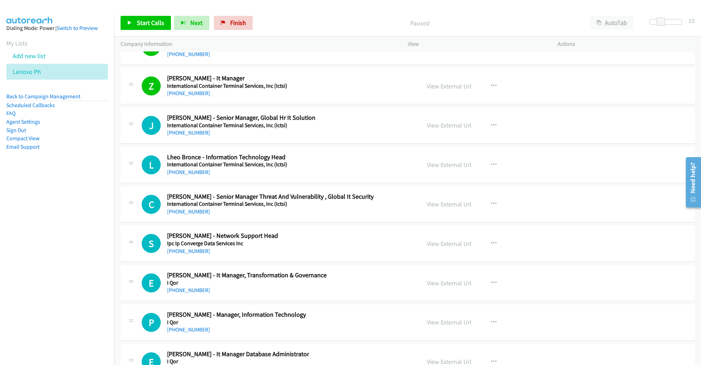
scroll to position [9740, 0]
click at [450, 82] on link "View External Url" at bounding box center [449, 86] width 45 height 8
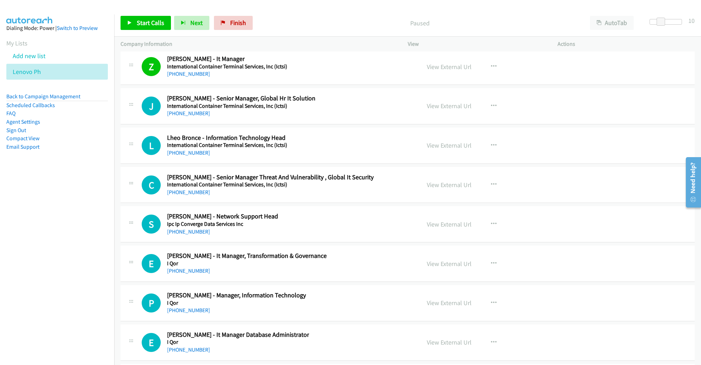
scroll to position [9768, 0]
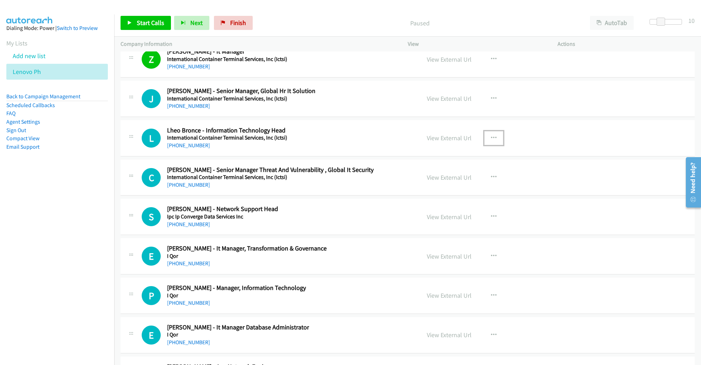
click at [491, 135] on icon "button" at bounding box center [494, 138] width 6 height 6
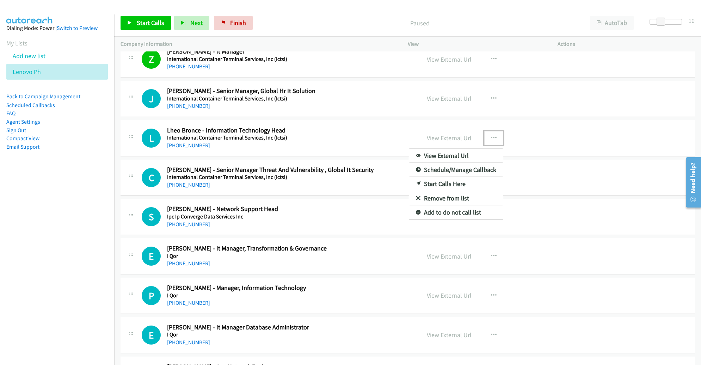
click at [453, 177] on link "Start Calls Here" at bounding box center [456, 184] width 94 height 14
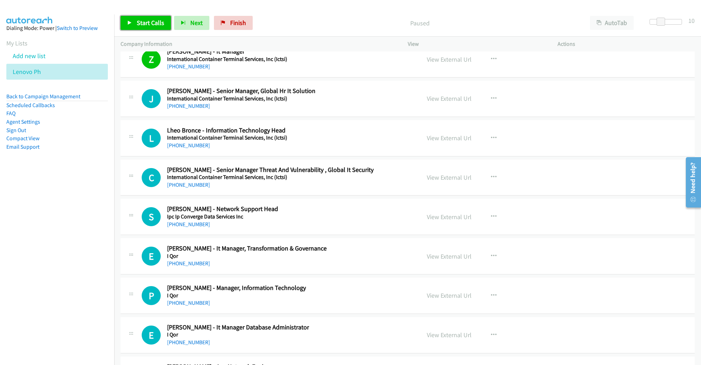
click at [135, 22] on link "Start Calls" at bounding box center [146, 23] width 50 height 14
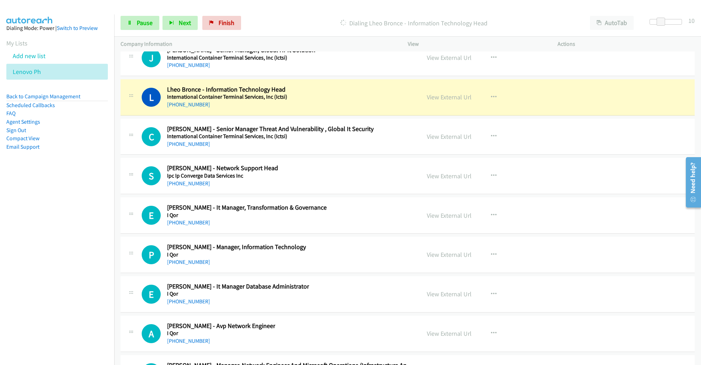
scroll to position [9809, 0]
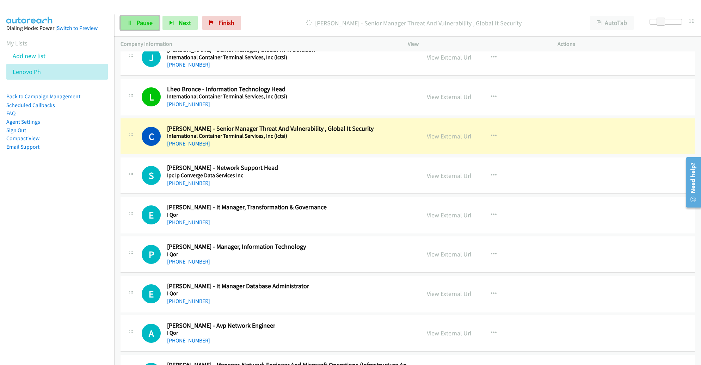
click at [145, 27] on link "Pause" at bounding box center [140, 23] width 39 height 14
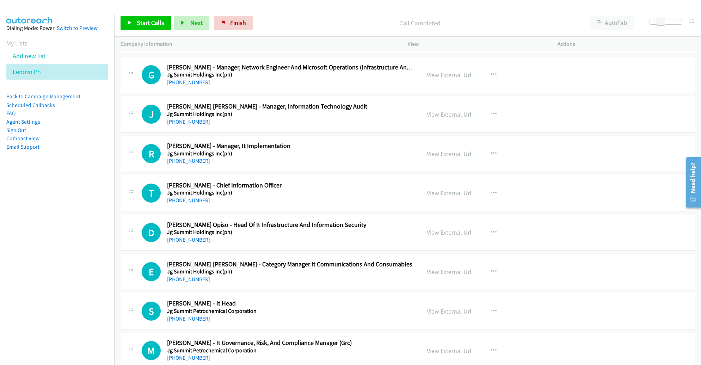
scroll to position [10118, 0]
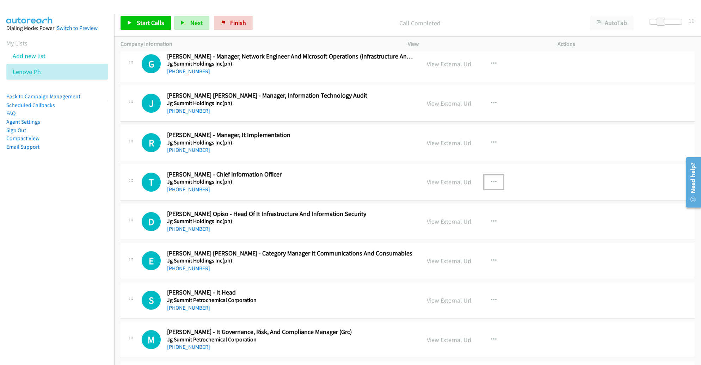
click at [491, 179] on icon "button" at bounding box center [494, 182] width 6 height 6
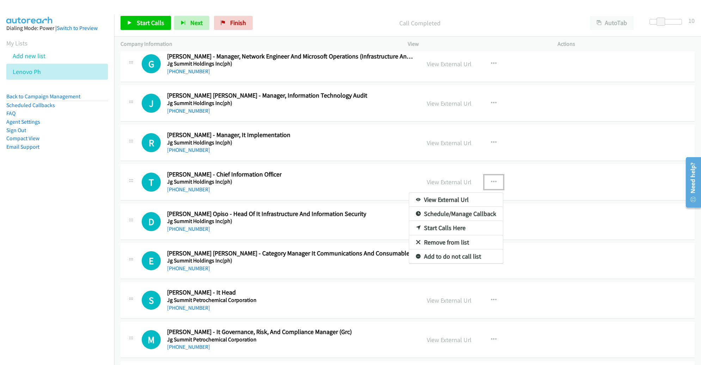
click at [437, 221] on link "Start Calls Here" at bounding box center [456, 228] width 94 height 14
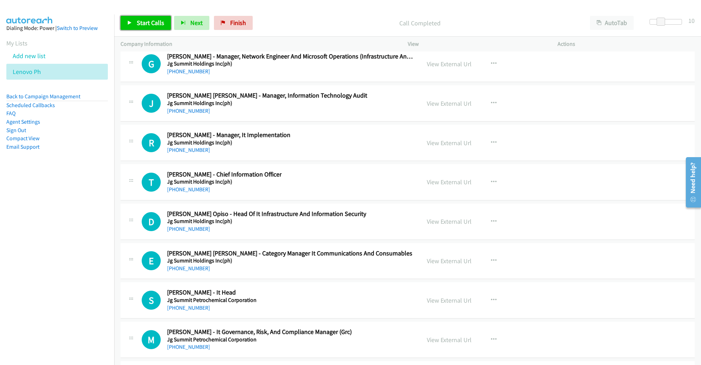
click at [134, 19] on link "Start Calls" at bounding box center [146, 23] width 50 height 14
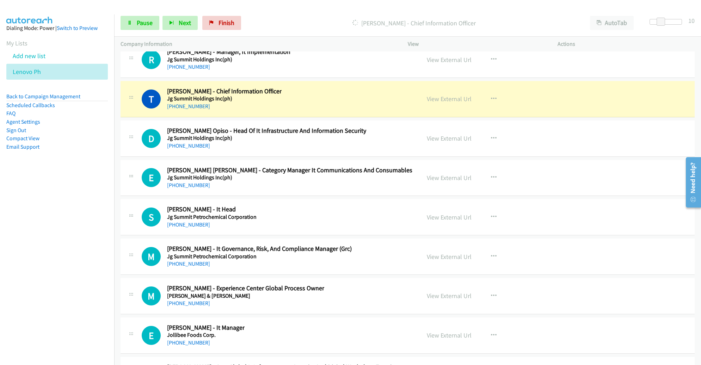
scroll to position [10202, 0]
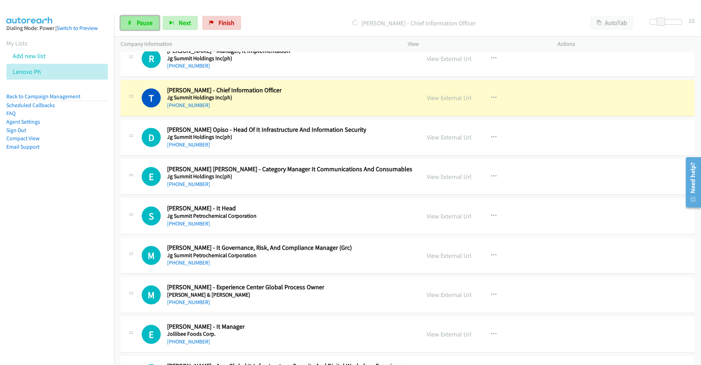
click at [147, 24] on span "Pause" at bounding box center [145, 23] width 16 height 8
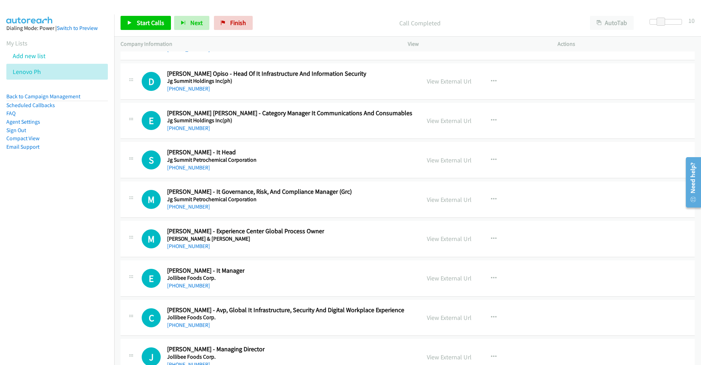
scroll to position [10265, 0]
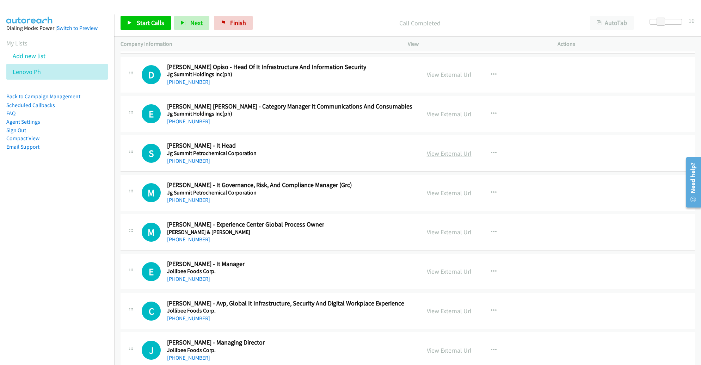
click at [456, 149] on link "View External Url" at bounding box center [449, 153] width 45 height 8
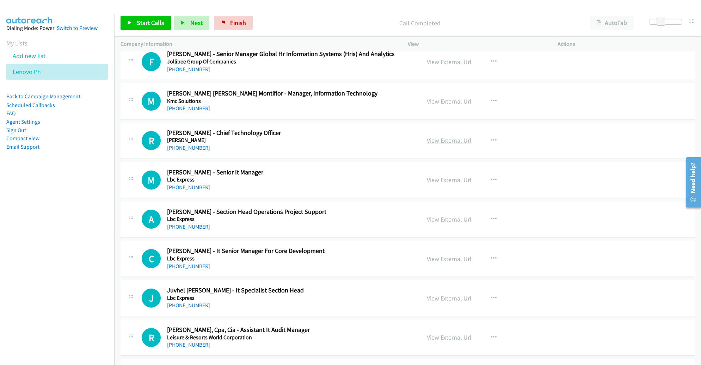
scroll to position [10790, 0]
click at [459, 136] on link "View External Url" at bounding box center [449, 140] width 45 height 8
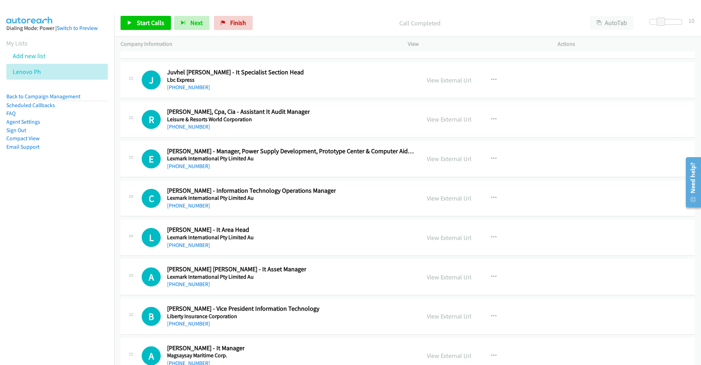
scroll to position [11020, 0]
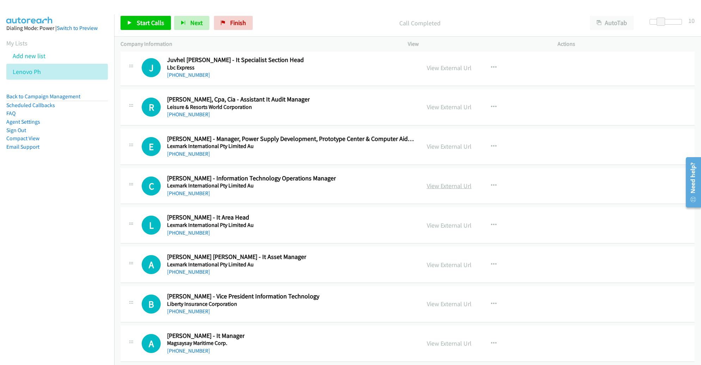
click at [459, 182] on link "View External Url" at bounding box center [449, 186] width 45 height 8
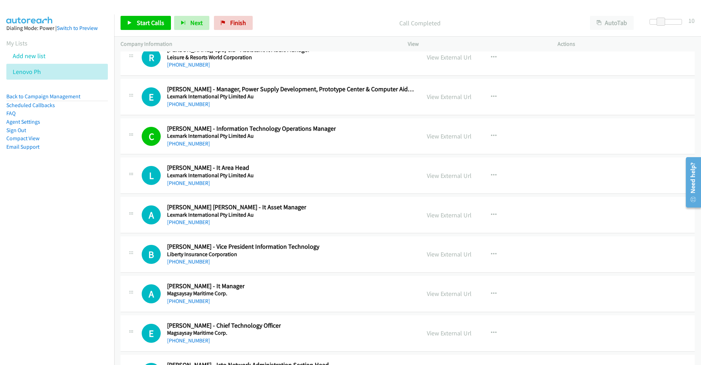
scroll to position [11070, 0]
click at [460, 171] on link "View External Url" at bounding box center [449, 175] width 45 height 8
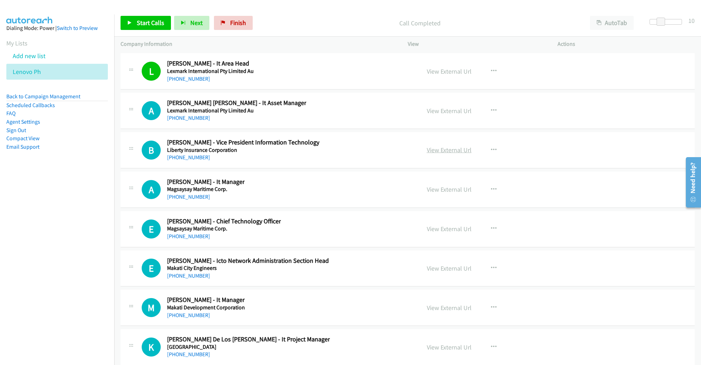
scroll to position [11176, 0]
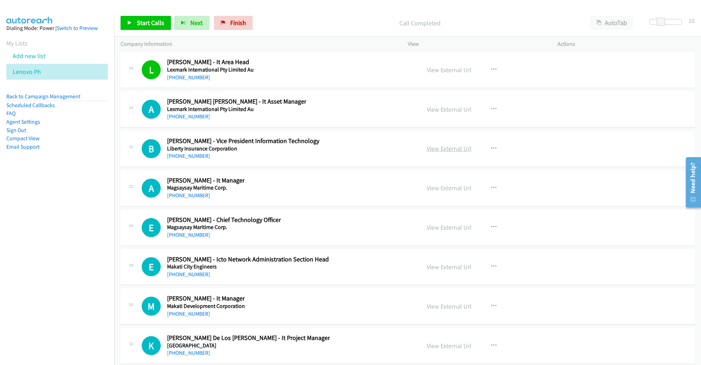
click at [456, 144] on link "View External Url" at bounding box center [449, 148] width 45 height 8
click at [445, 184] on link "View External Url" at bounding box center [449, 188] width 45 height 8
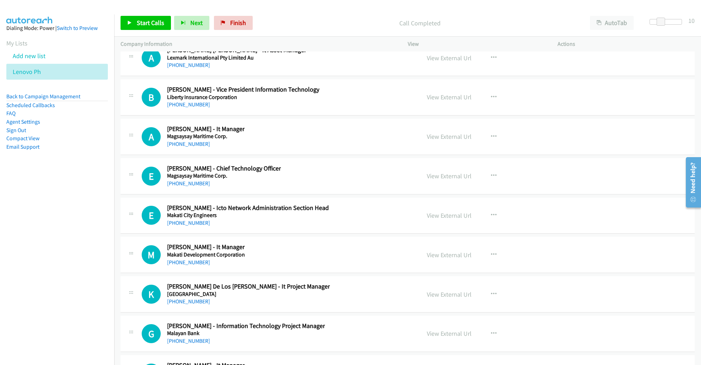
scroll to position [11236, 0]
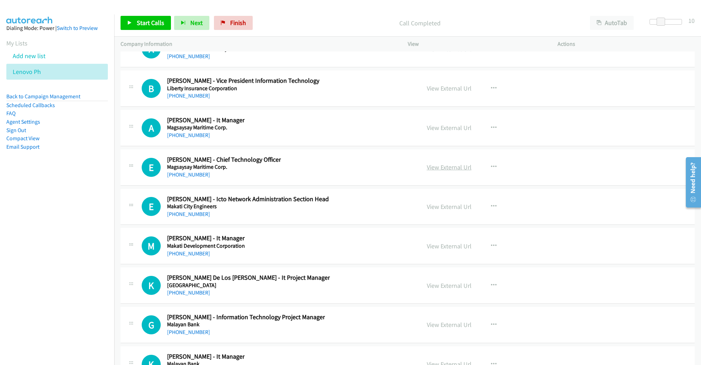
click at [463, 163] on link "View External Url" at bounding box center [449, 167] width 45 height 8
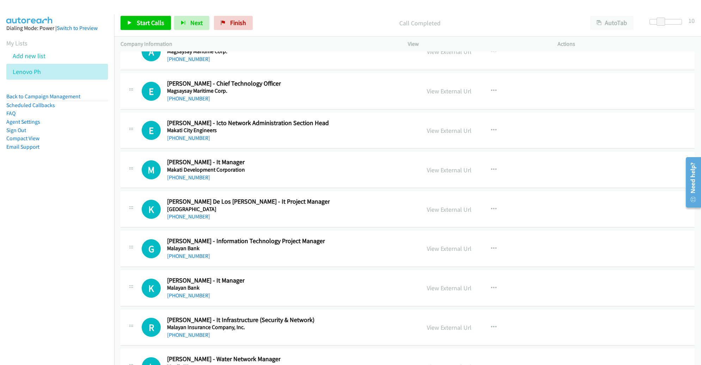
scroll to position [11364, 0]
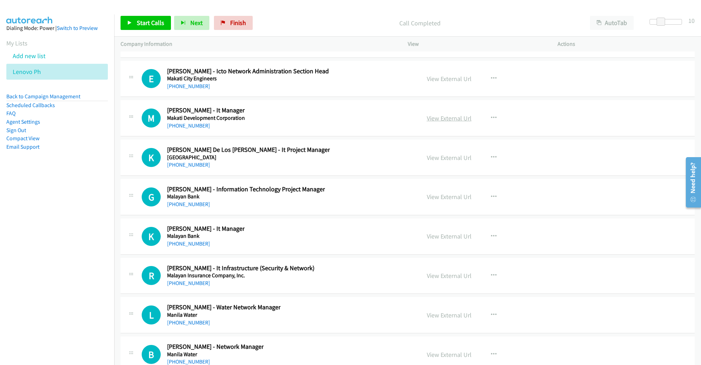
click at [438, 114] on link "View External Url" at bounding box center [449, 118] width 45 height 8
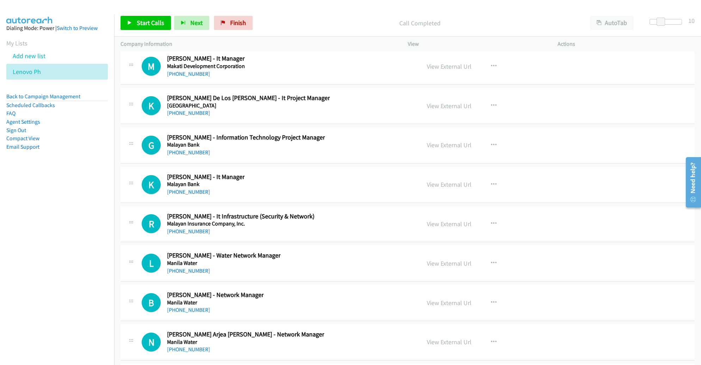
scroll to position [11418, 0]
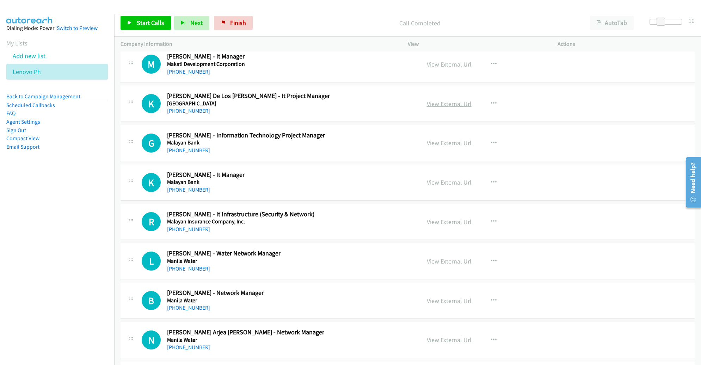
click at [459, 100] on link "View External Url" at bounding box center [449, 104] width 45 height 8
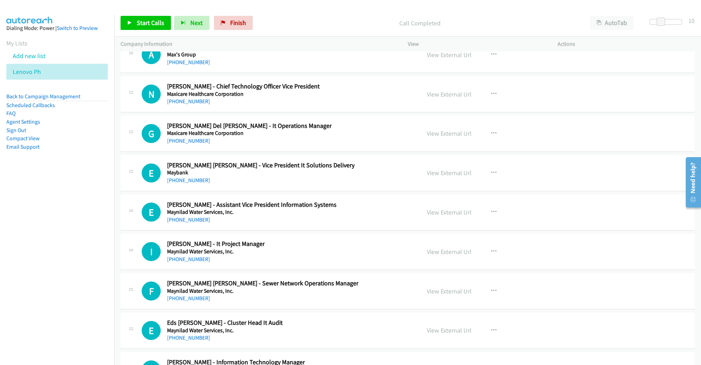
scroll to position [12058, 0]
click at [449, 129] on link "View External Url" at bounding box center [449, 133] width 45 height 8
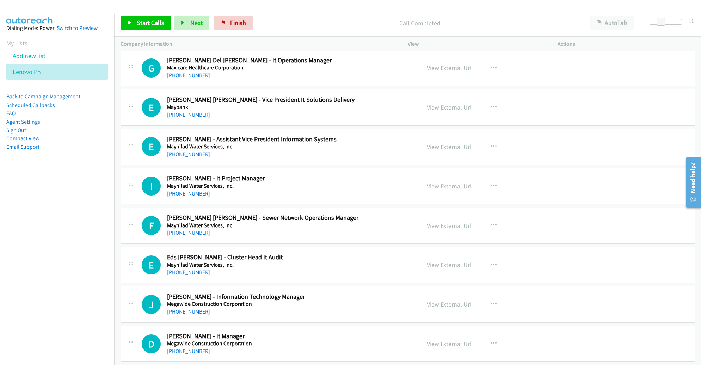
scroll to position [12125, 0]
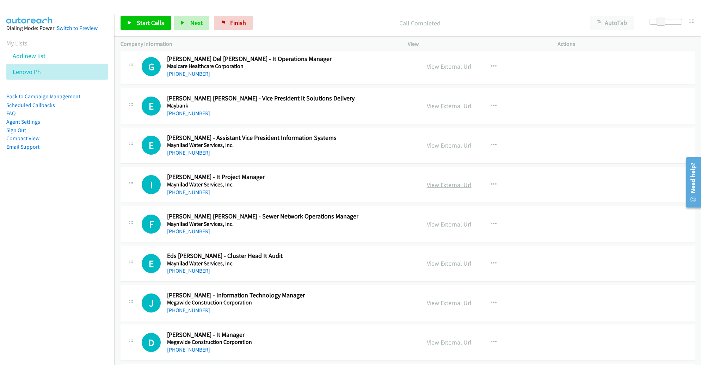
click at [449, 181] on link "View External Url" at bounding box center [449, 185] width 45 height 8
